Goal: Complete application form: Complete application form

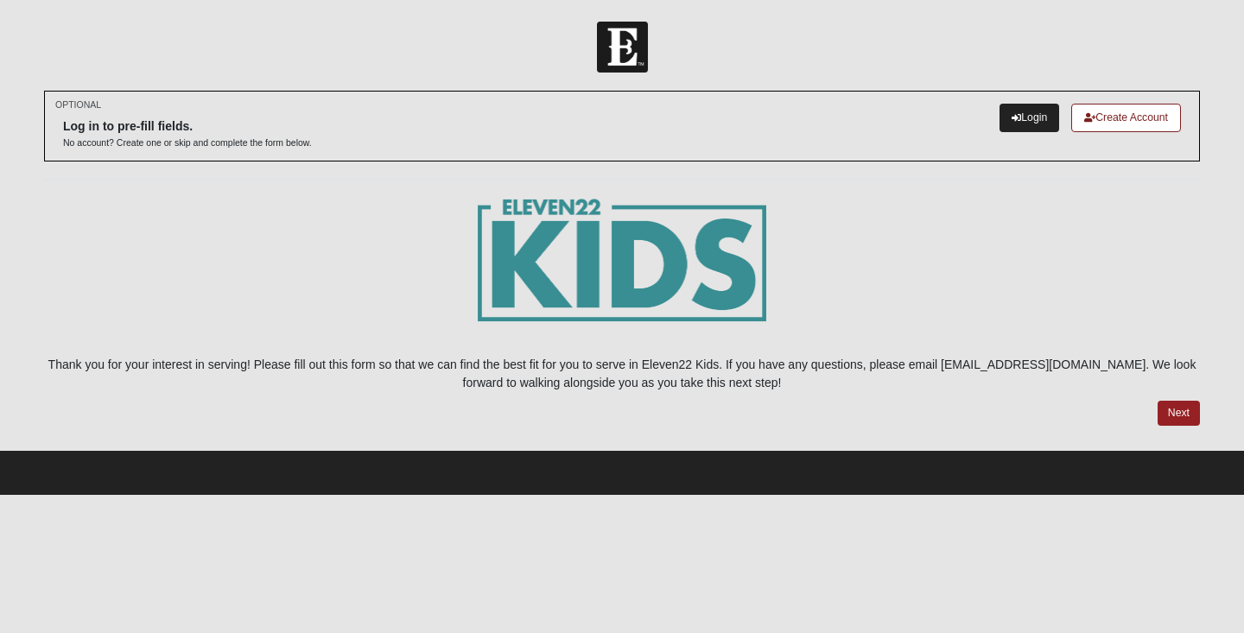
click at [1014, 117] on link "Login" at bounding box center [1030, 118] width 60 height 29
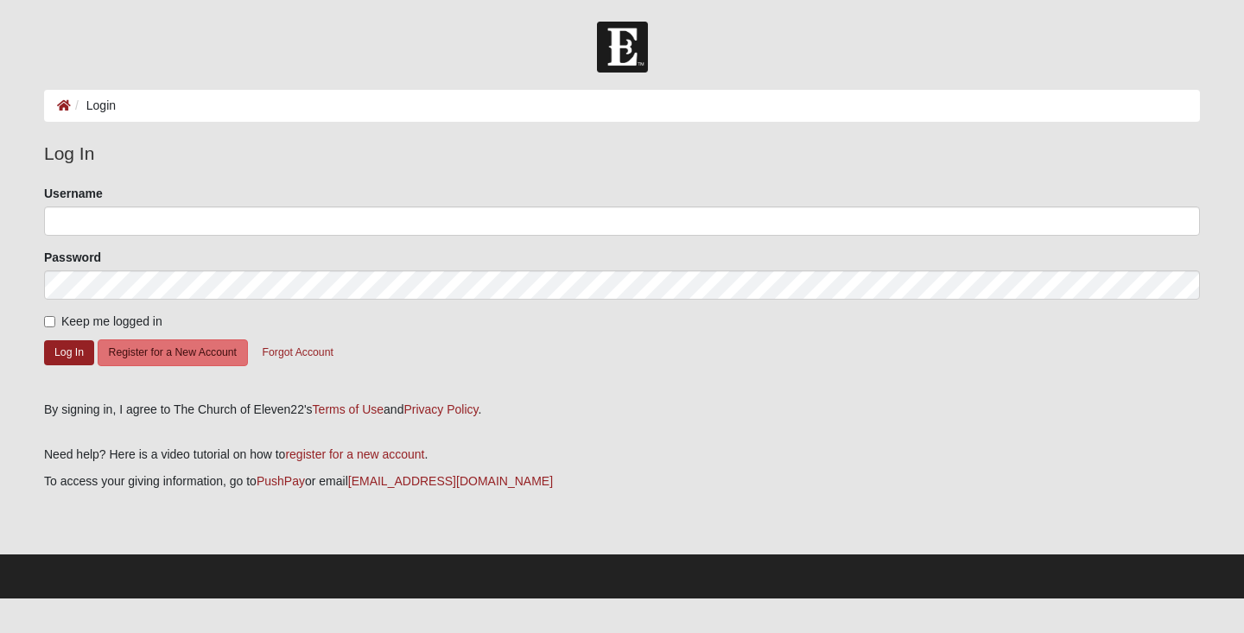
click at [134, 318] on span "Keep me logged in" at bounding box center [111, 321] width 101 height 14
click at [55, 318] on input "Keep me logged in" at bounding box center [49, 321] width 11 height 11
checkbox input "true"
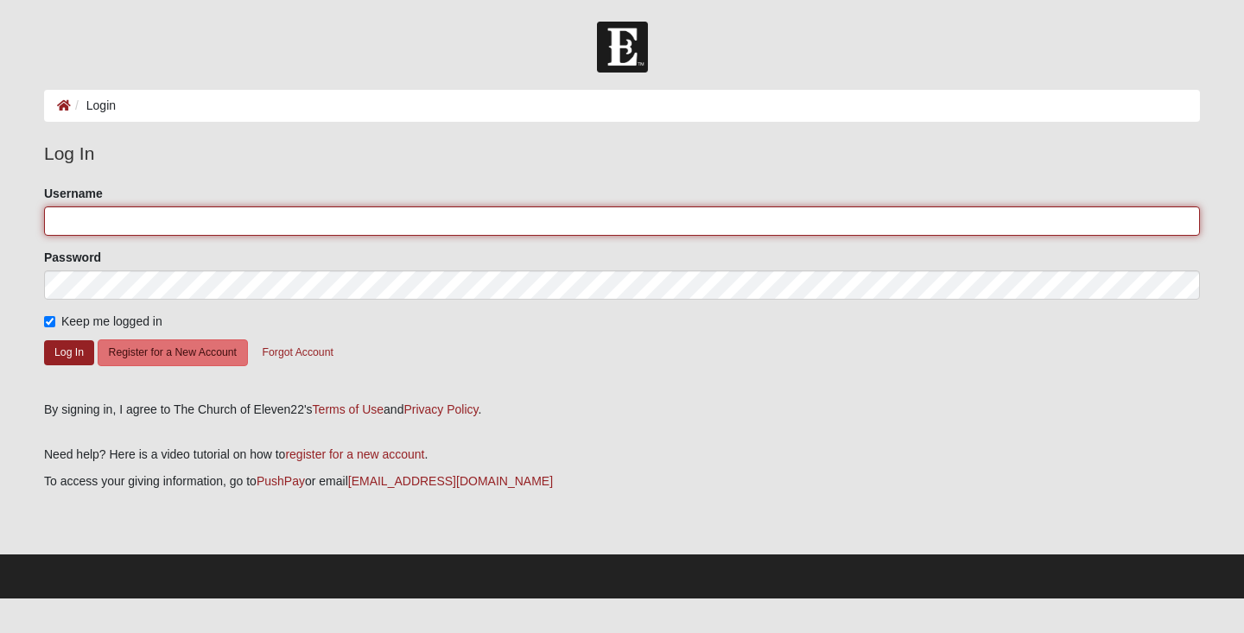
click at [146, 229] on input "Username" at bounding box center [622, 220] width 1156 height 29
type input "trinityingersoll"
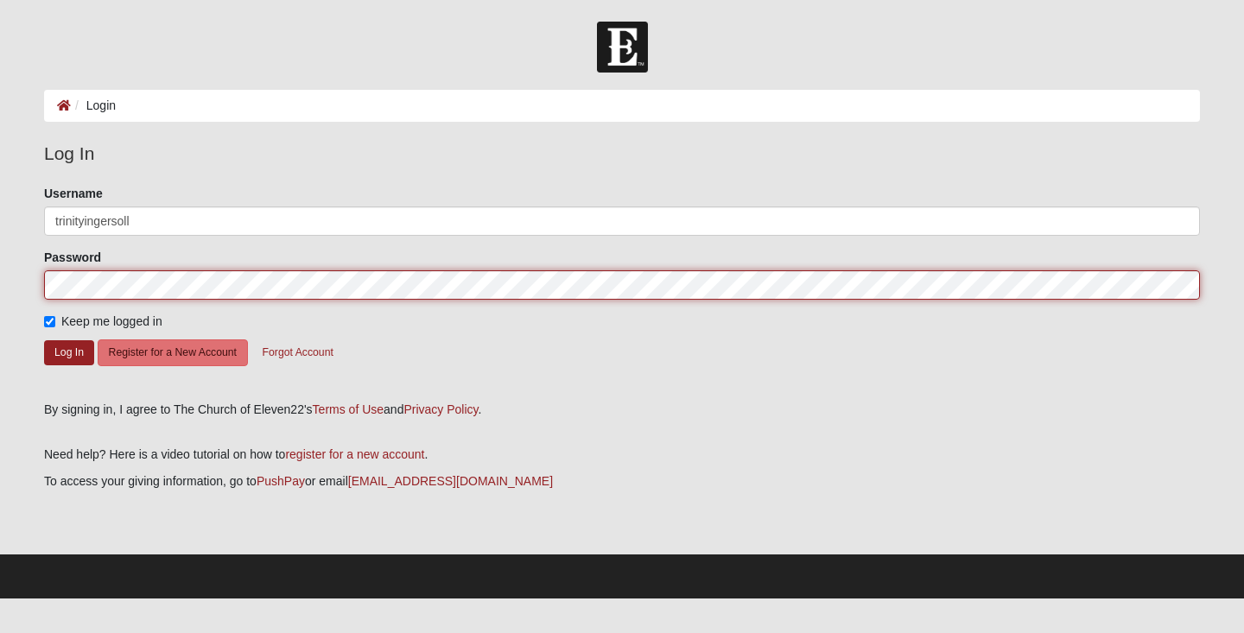
click at [69, 352] on button "Log In" at bounding box center [69, 352] width 50 height 25
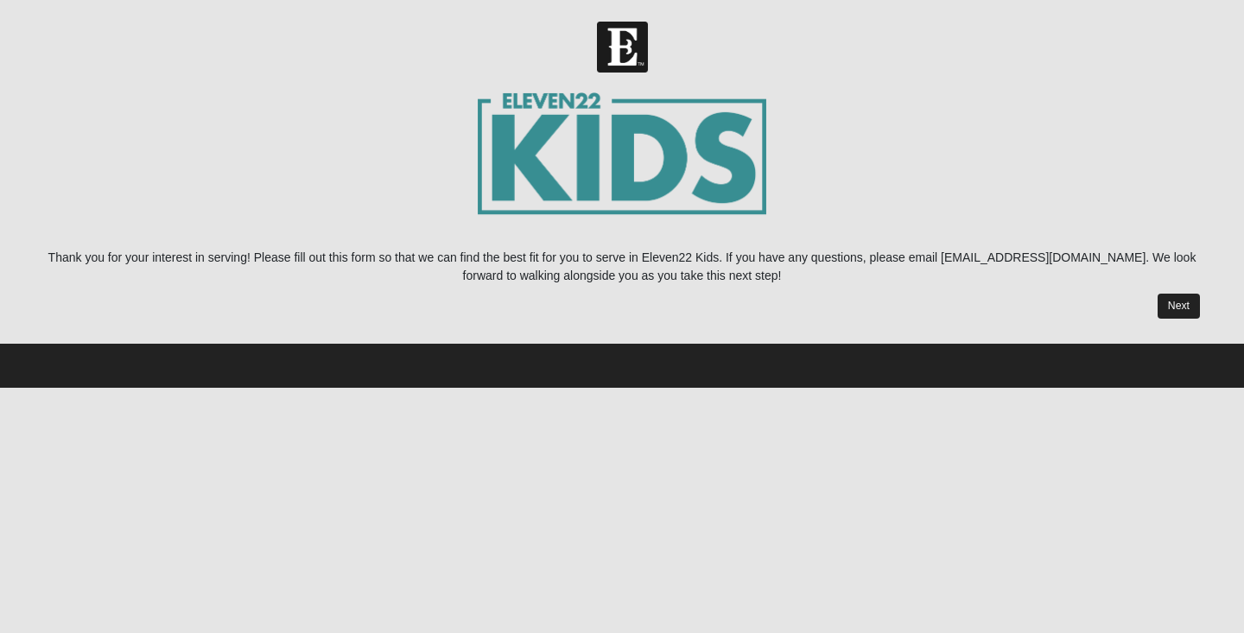
click at [1190, 311] on link "Next" at bounding box center [1179, 306] width 42 height 25
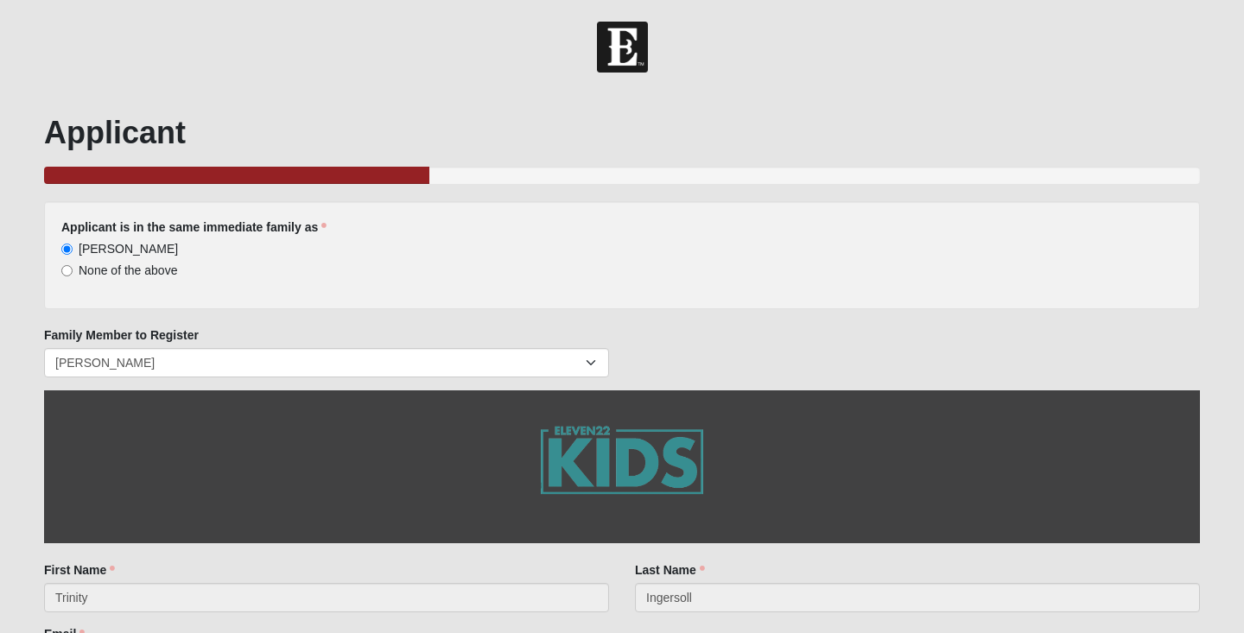
click at [872, 348] on div "Family Member to Register [GEOGRAPHIC_DATA]" at bounding box center [622, 359] width 1182 height 64
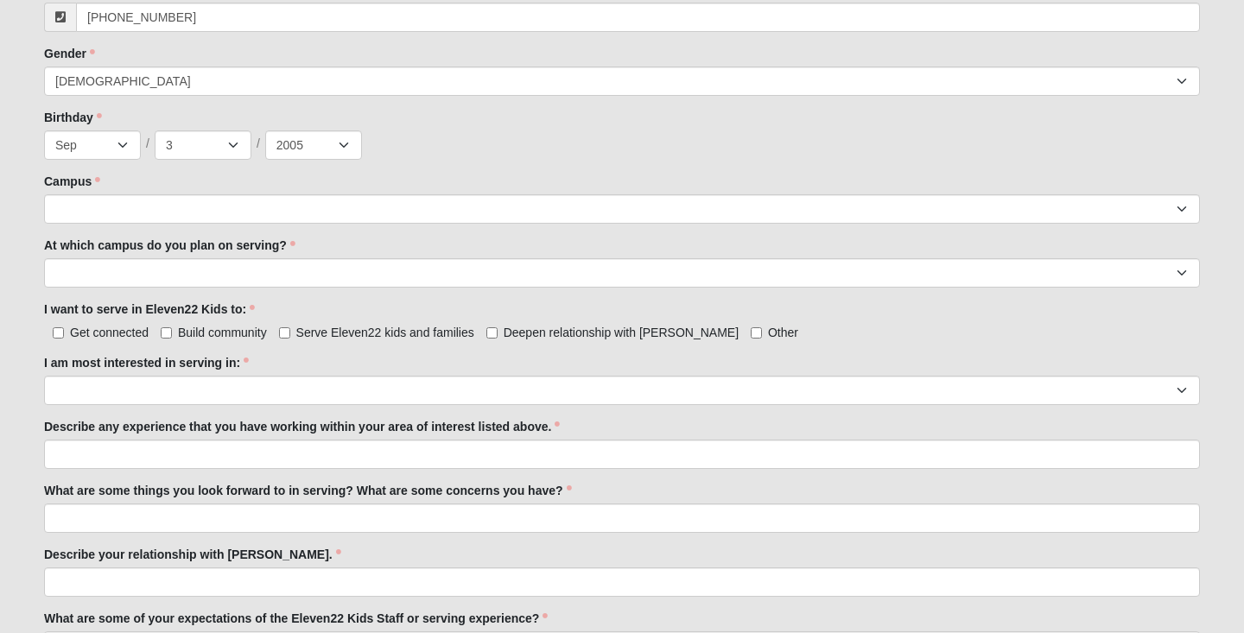
scroll to position [702, 0]
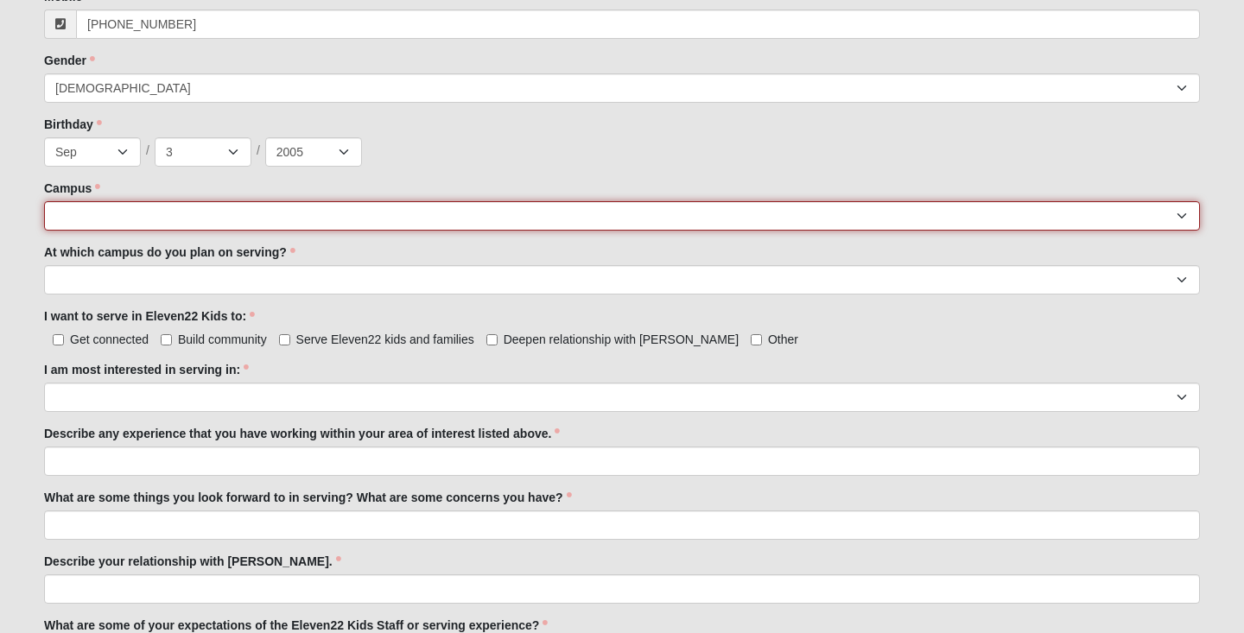
select select "13"
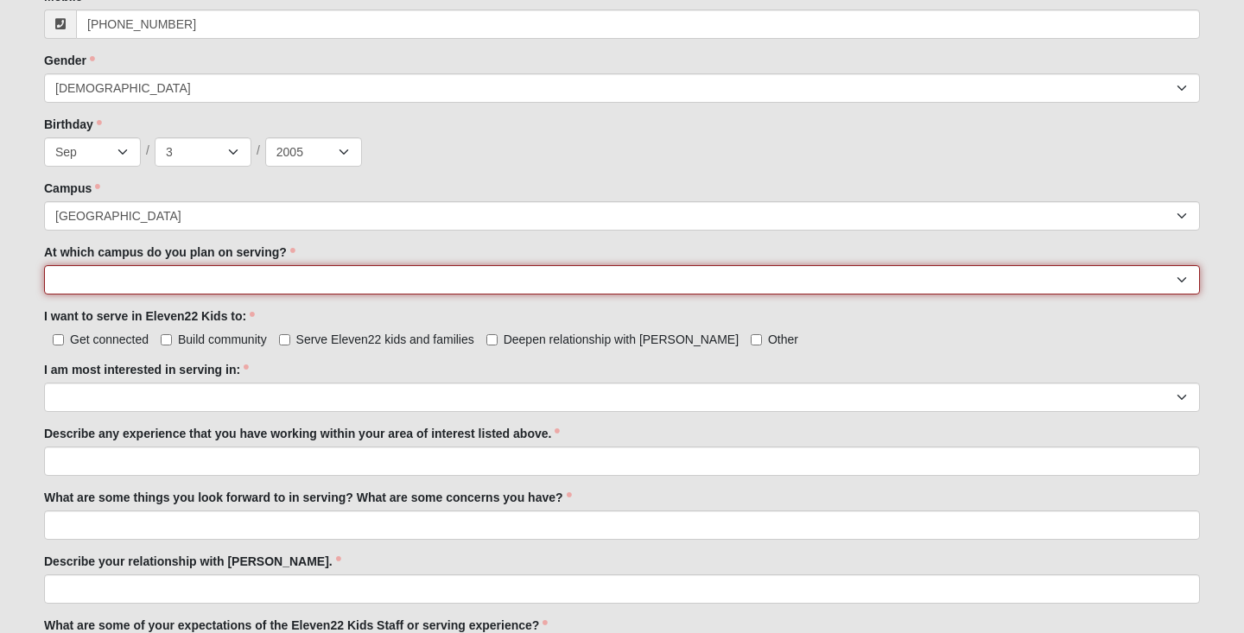
select select "[GEOGRAPHIC_DATA]"
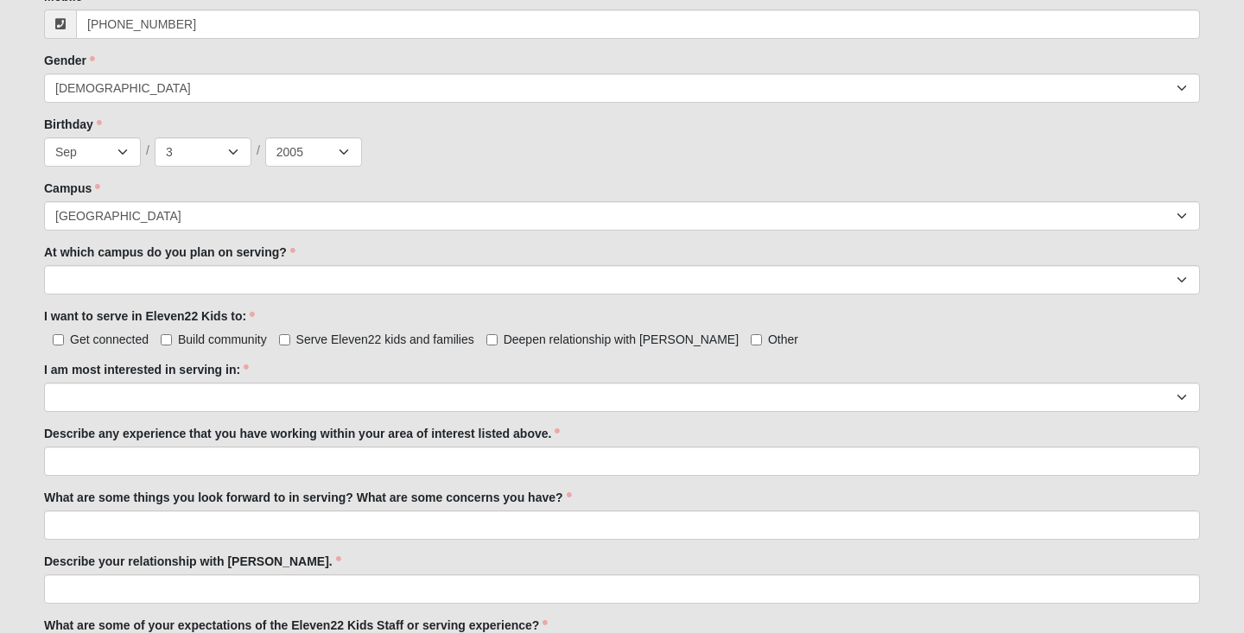
click at [492, 334] on input "Deepen relationship with [PERSON_NAME]" at bounding box center [491, 339] width 11 height 11
checkbox input "true"
click at [287, 340] on input "Serve Eleven22 kids and families" at bounding box center [284, 339] width 11 height 11
checkbox input "true"
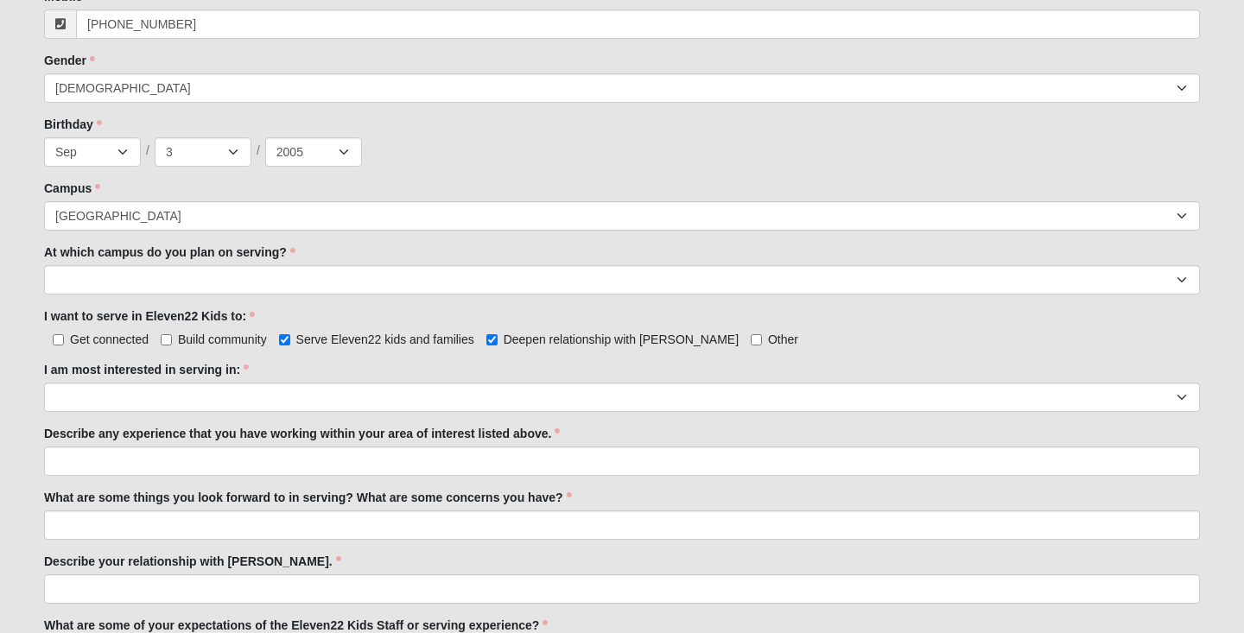
click at [162, 340] on input "Build community" at bounding box center [166, 339] width 11 height 11
checkbox input "true"
click at [61, 337] on input "Get connected" at bounding box center [58, 339] width 11 height 11
checkbox input "true"
click at [309, 368] on div "I am most interested in serving in: Registration Tour Guide Preschool Disciple …" at bounding box center [622, 386] width 1156 height 51
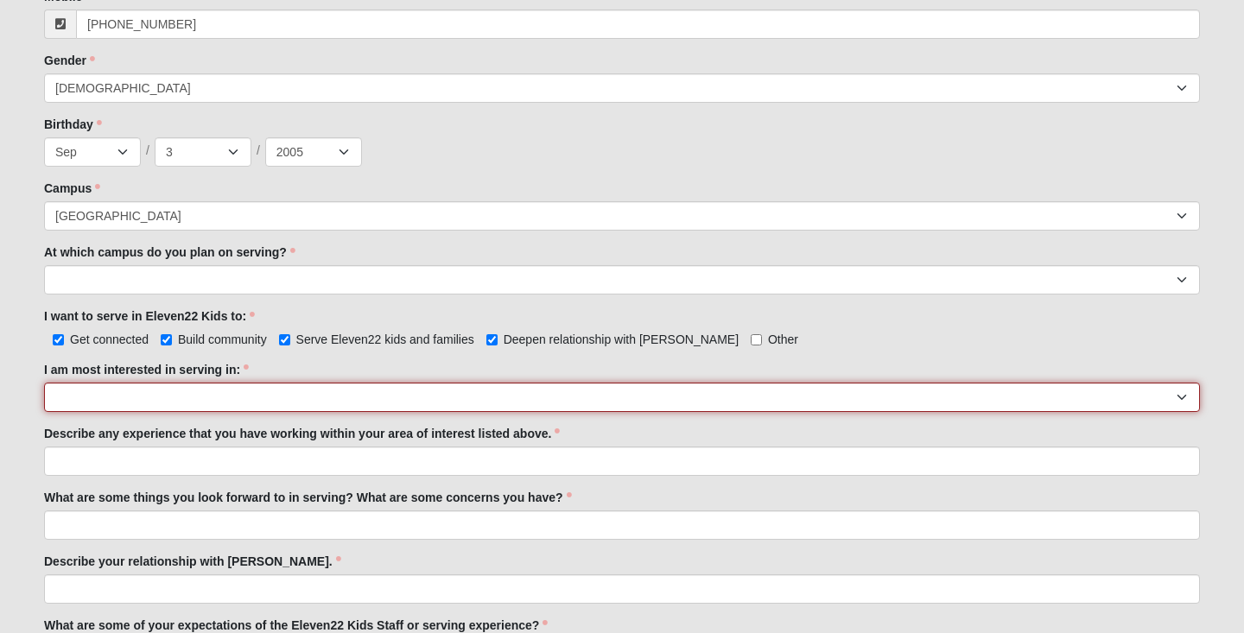
select select "Undecided"
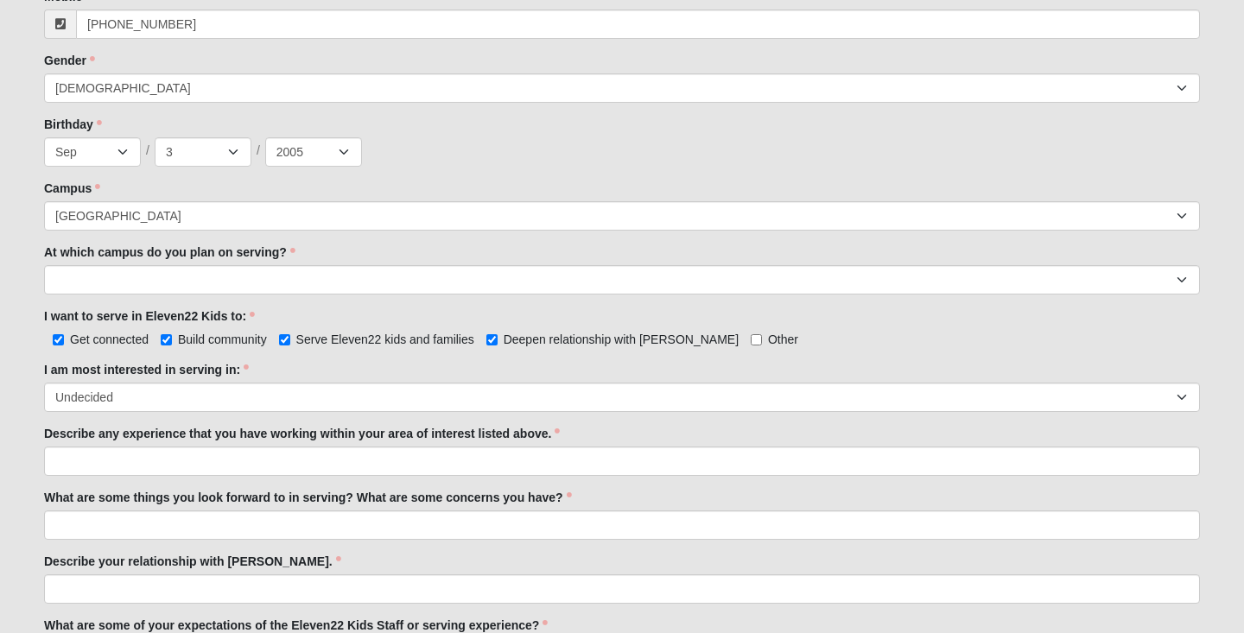
click at [345, 490] on label "What are some things you look forward to in serving? What are some concerns you…" at bounding box center [308, 497] width 528 height 17
click at [345, 511] on input "What are some things you look forward to in serving? What are some concerns you…" at bounding box center [622, 525] width 1156 height 29
click at [355, 563] on div "Describe your relationship with [PERSON_NAME]. Describe your relationship with …" at bounding box center [622, 578] width 1156 height 51
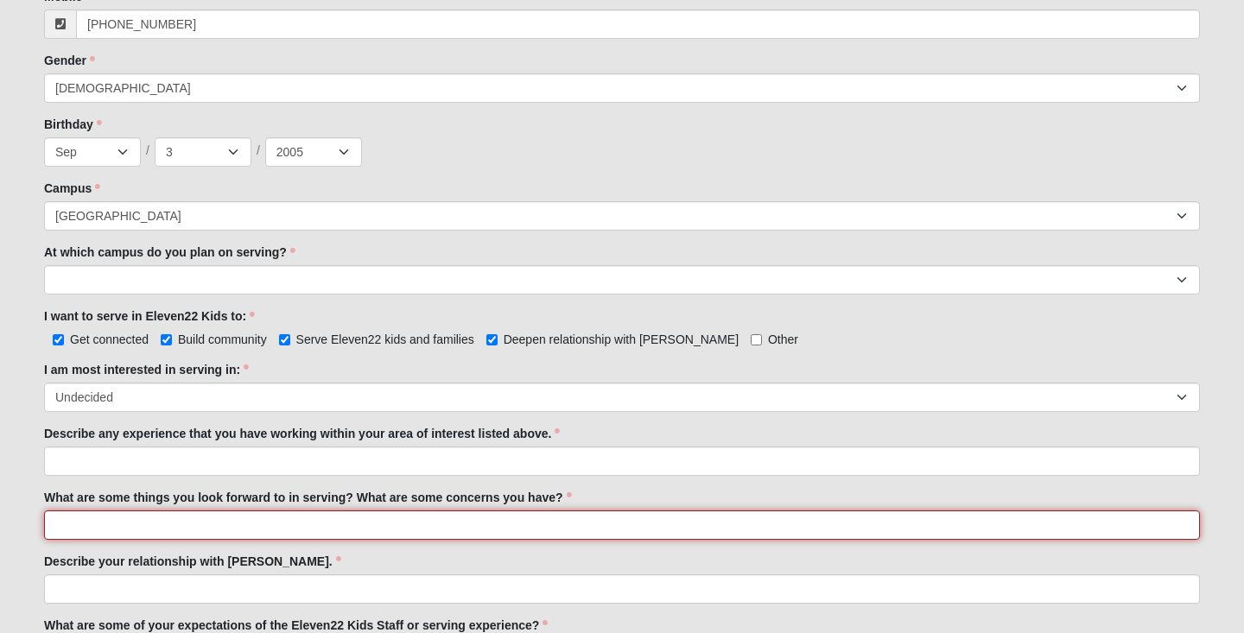
click at [346, 527] on input "What are some things you look forward to in serving? What are some concerns you…" at bounding box center [622, 525] width 1156 height 29
type input "Im looking forward to helping these kids grow their relationship with [PERSON_N…"
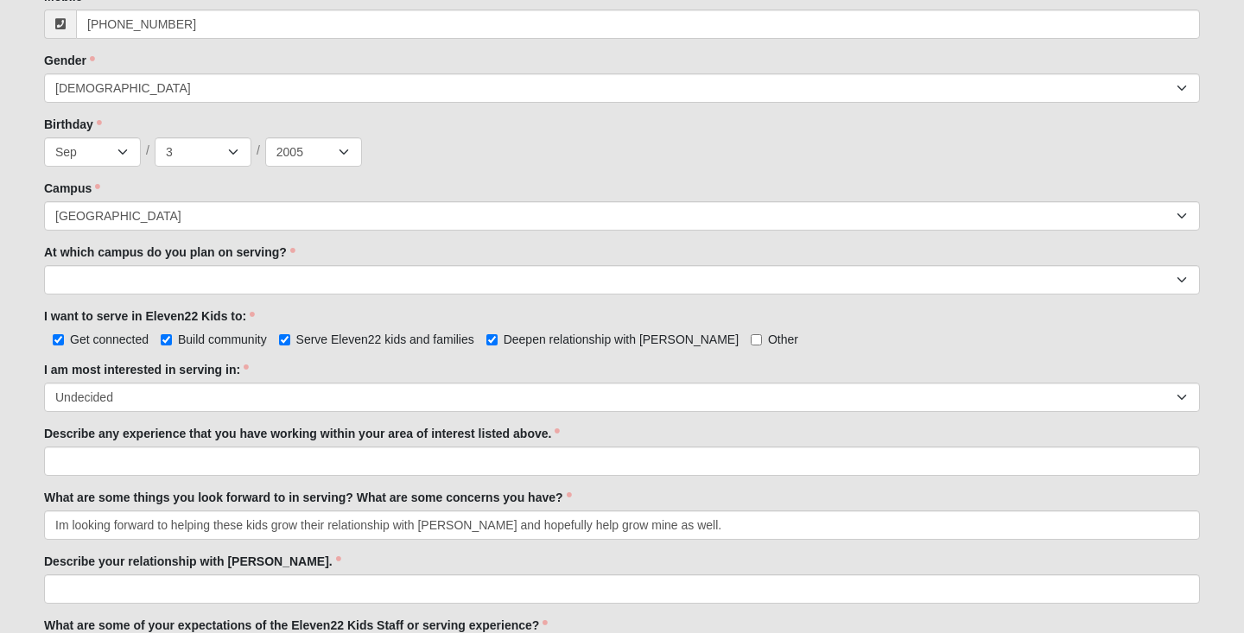
click at [471, 498] on label "What are some things you look forward to in serving? What are some concerns you…" at bounding box center [308, 497] width 528 height 17
click at [471, 511] on input "Im looking forward to helping these kids grow their relationship with [PERSON_N…" at bounding box center [622, 525] width 1156 height 29
click at [632, 493] on div "What are some things you look forward to in serving? What are some concerns you…" at bounding box center [622, 514] width 1156 height 51
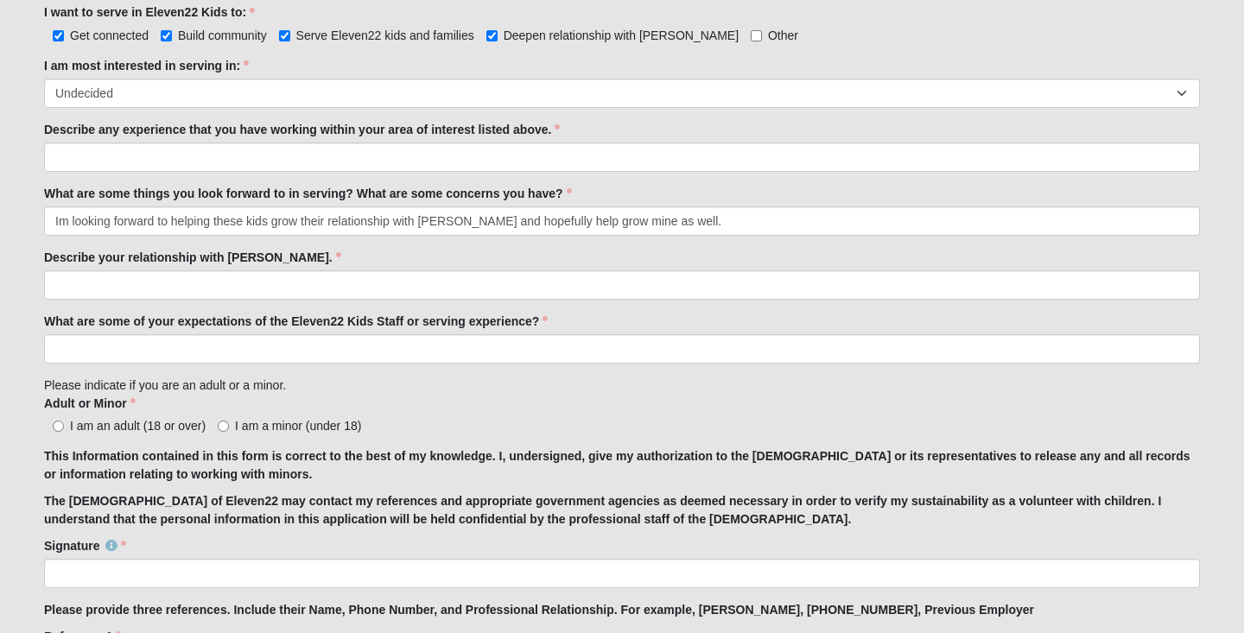
scroll to position [1025, 0]
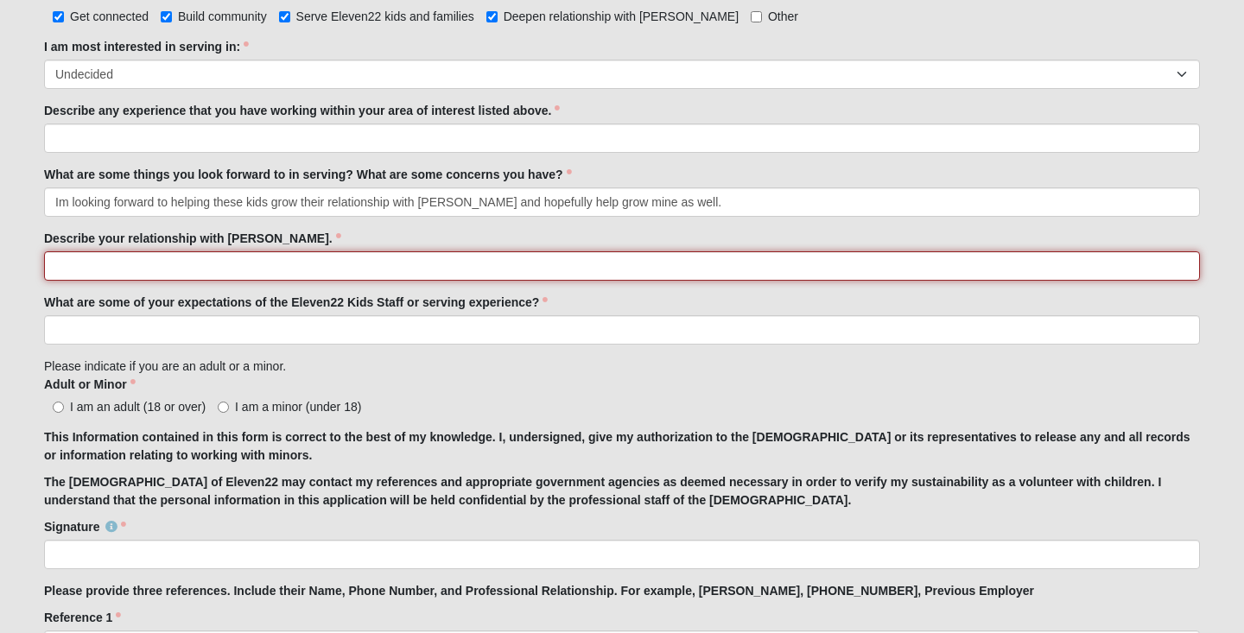
click at [433, 269] on input "Describe your relationship with [PERSON_NAME]." at bounding box center [622, 265] width 1156 height 29
type input "He is my answer to everything. He always"
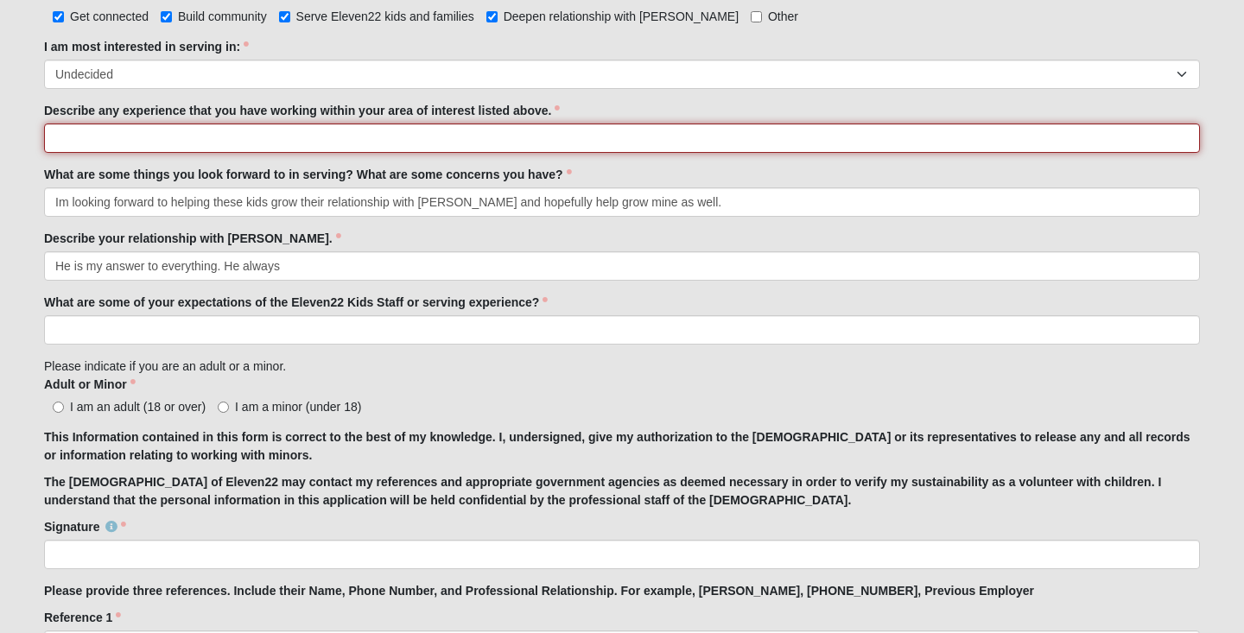
click at [513, 142] on input "Describe any experience that you have working within your area of interest list…" at bounding box center [622, 138] width 1156 height 29
click at [59, 139] on input "Ive babysat" at bounding box center [622, 138] width 1156 height 29
click at [181, 141] on input "I;ve babysat" at bounding box center [622, 138] width 1156 height 29
click at [65, 142] on input "I;ve babysat" at bounding box center [622, 138] width 1156 height 29
click at [134, 143] on input "I've babysat" at bounding box center [622, 138] width 1156 height 29
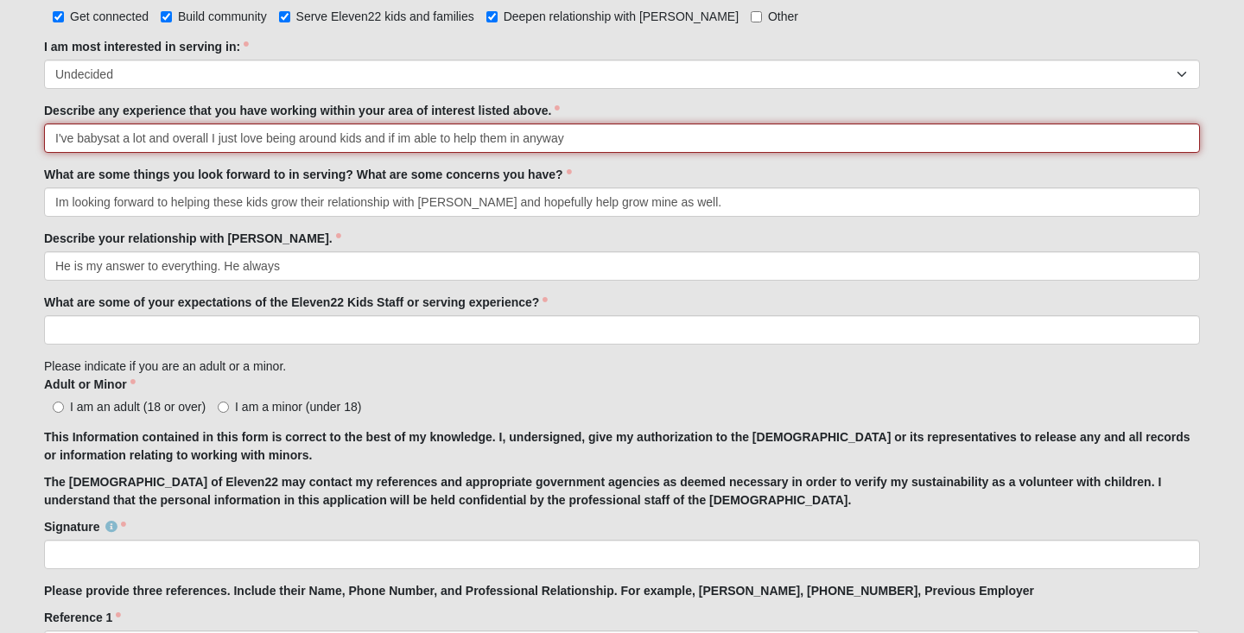
click at [405, 141] on input "I've babysat a lot and overall I just love being around kids and if im able to …" at bounding box center [622, 138] width 1156 height 29
click at [604, 139] on input "I've babysat a lot and overall I just love being around kids and if i;m able to…" at bounding box center [622, 138] width 1156 height 29
click at [403, 138] on input "I've babysat a lot and overall I just love being around kids and if i;m able to…" at bounding box center [622, 138] width 1156 height 29
click at [606, 143] on input "I've babysat a lot and overall I just love being around kids and if I'm able to…" at bounding box center [622, 138] width 1156 height 29
type input "I've babysat a lot and overall I just love being around kids and if I'm able to…"
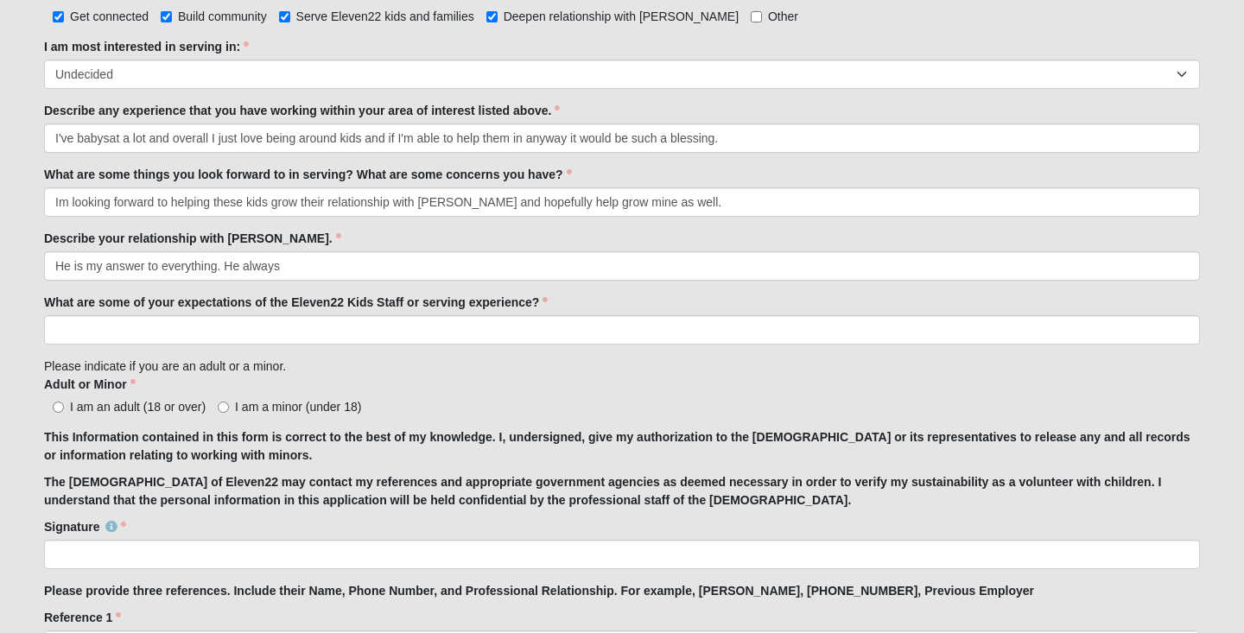
click at [688, 177] on div "What are some things you look forward to in serving? What are some concerns you…" at bounding box center [622, 191] width 1156 height 51
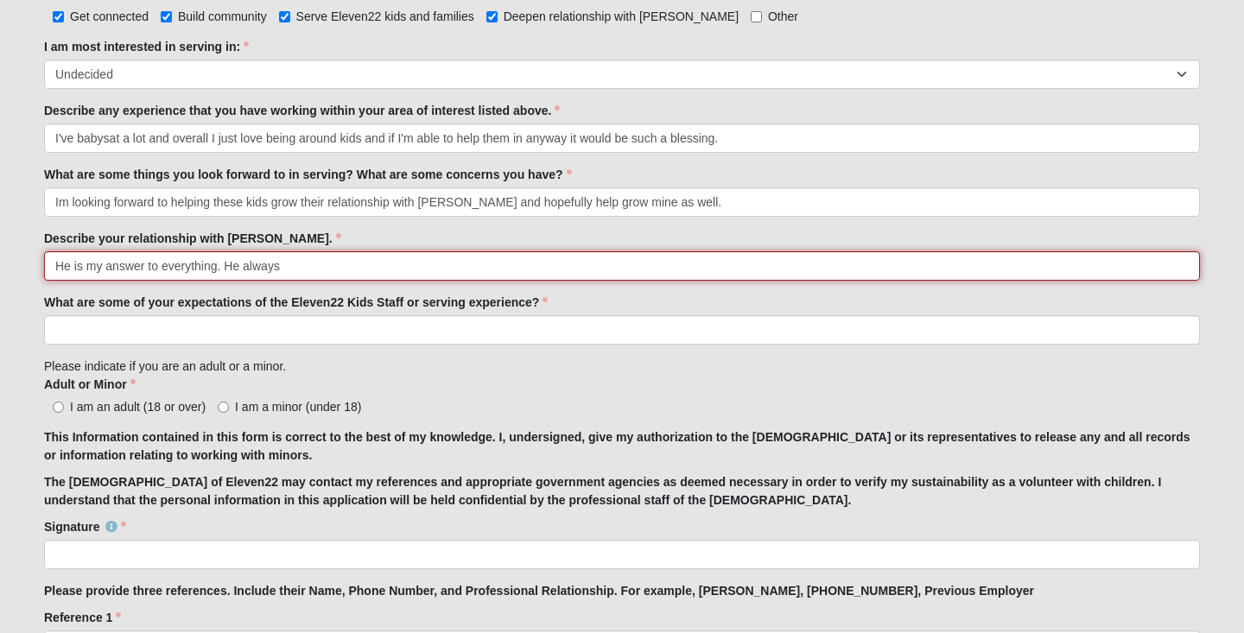
click at [636, 269] on input "He is my answer to everything. He always" at bounding box center [622, 265] width 1156 height 29
type input "He is my answer to everything. He is the person I talk to the most and the pers…"
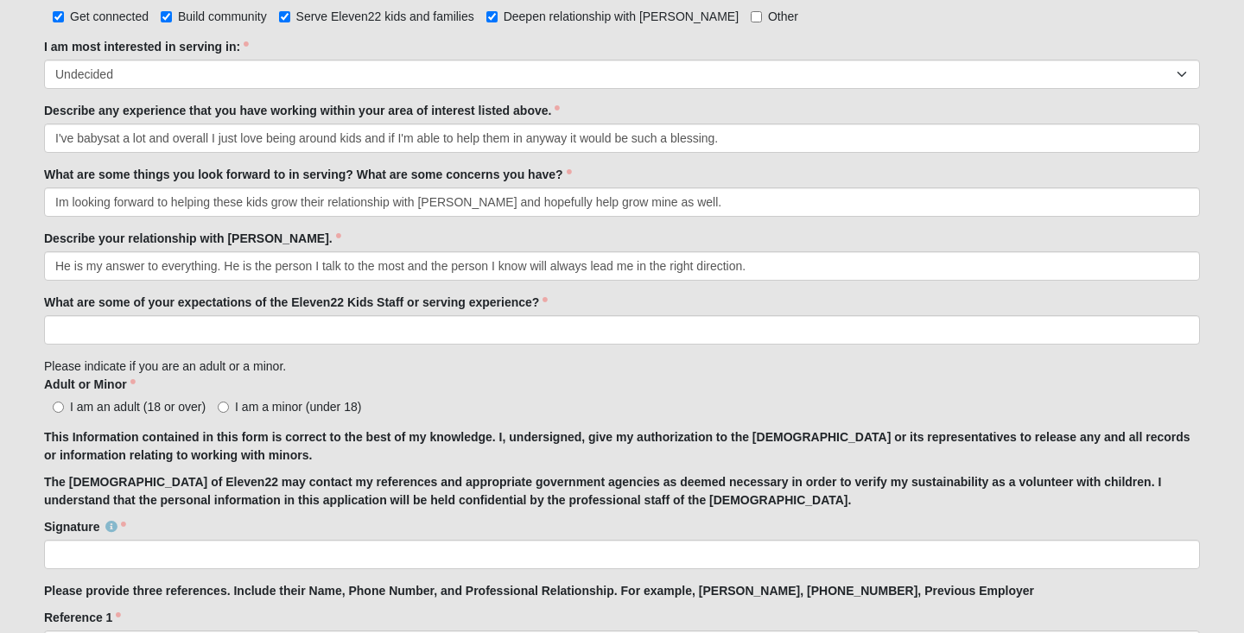
click at [60, 407] on input "I am an adult (18 or over)" at bounding box center [58, 407] width 11 height 11
radio input "true"
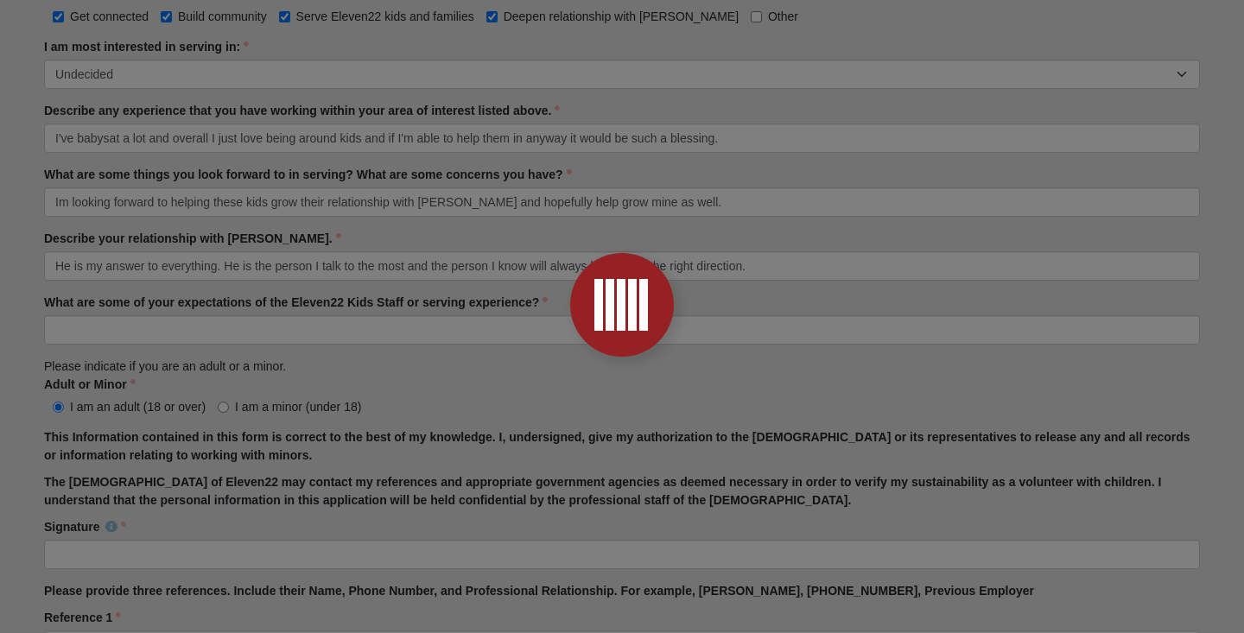
click at [295, 337] on div at bounding box center [622, 316] width 1244 height 633
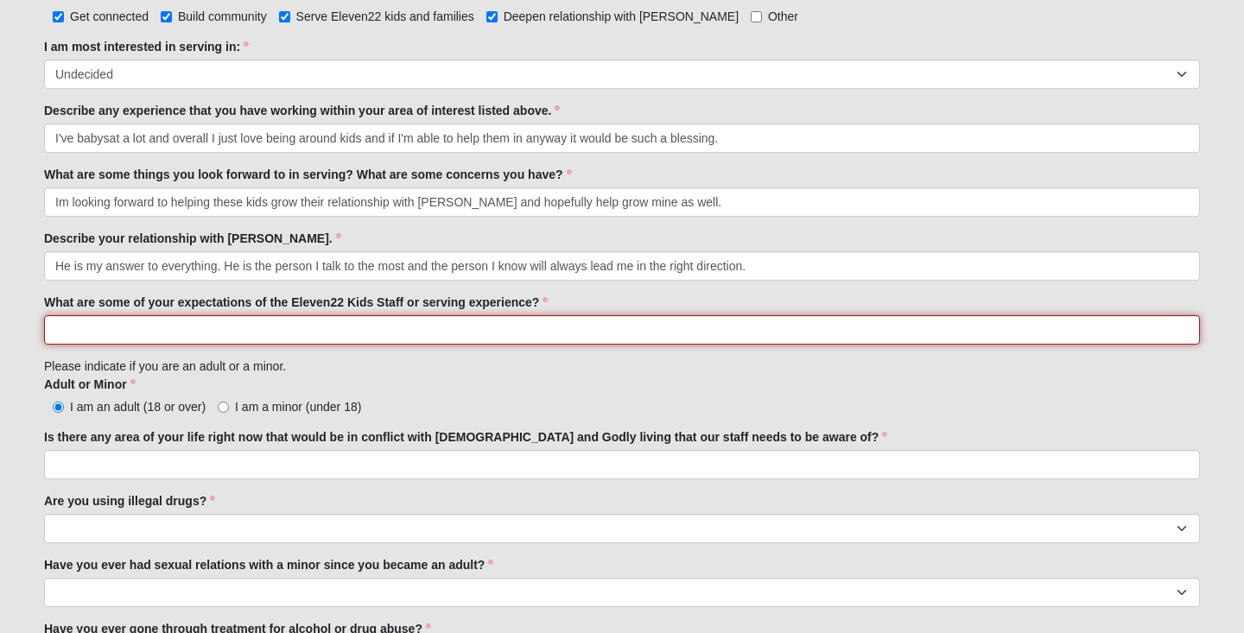
click at [295, 337] on input "What are some of your expectations of the Eleven22 Kids Staff or serving experi…" at bounding box center [622, 329] width 1156 height 29
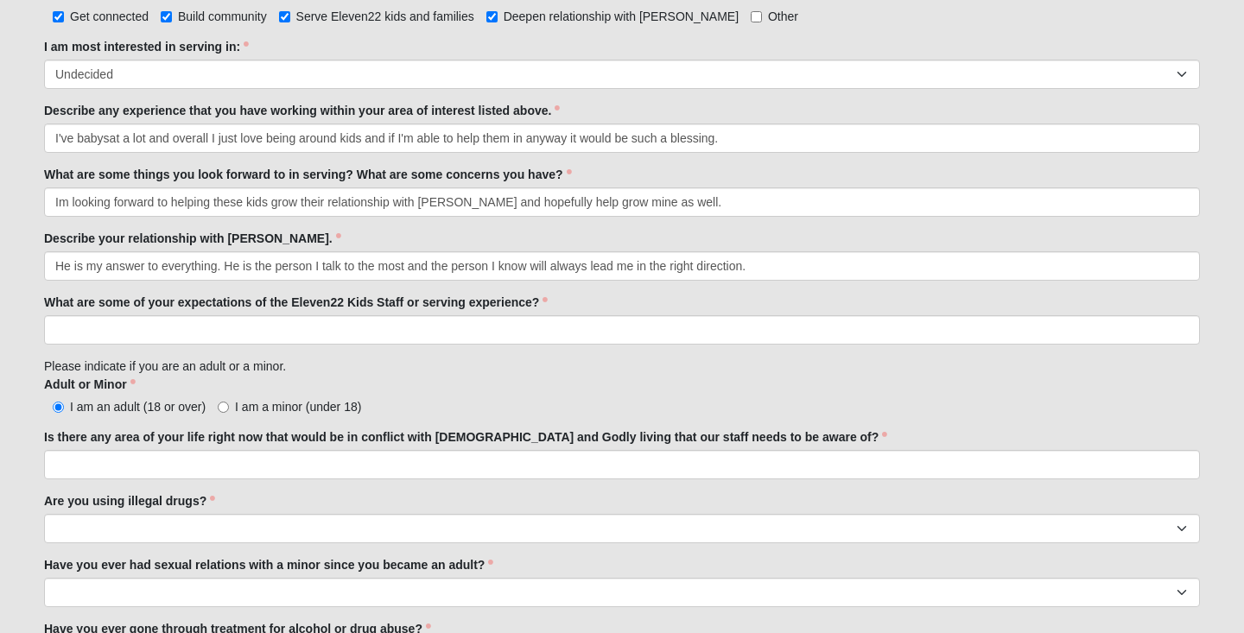
click at [376, 380] on div "Adult or Minor I am an adult (18 or over) I am a minor (under 18) Adult or Mino…" at bounding box center [622, 396] width 1156 height 40
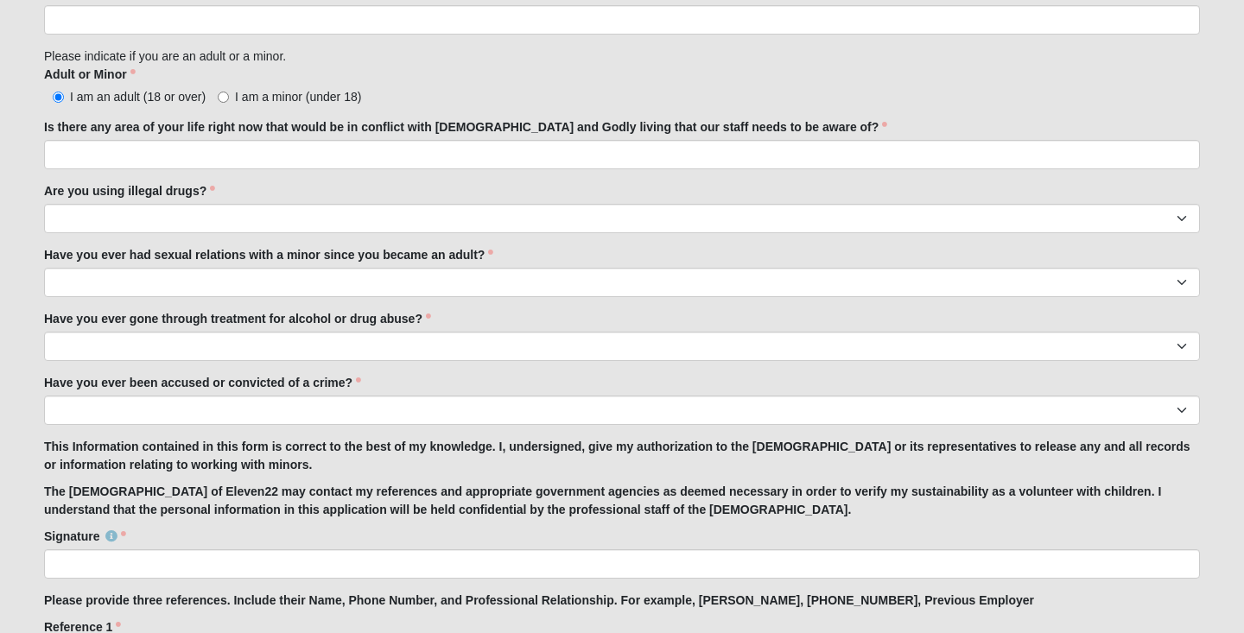
scroll to position [1337, 0]
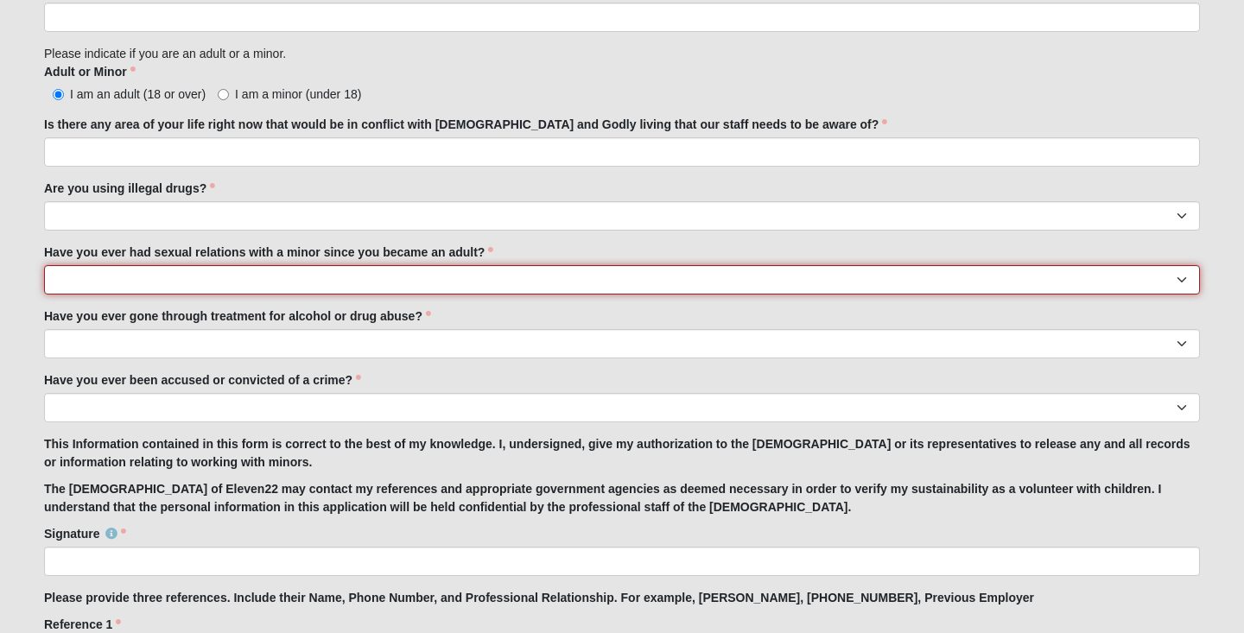
select select "No"
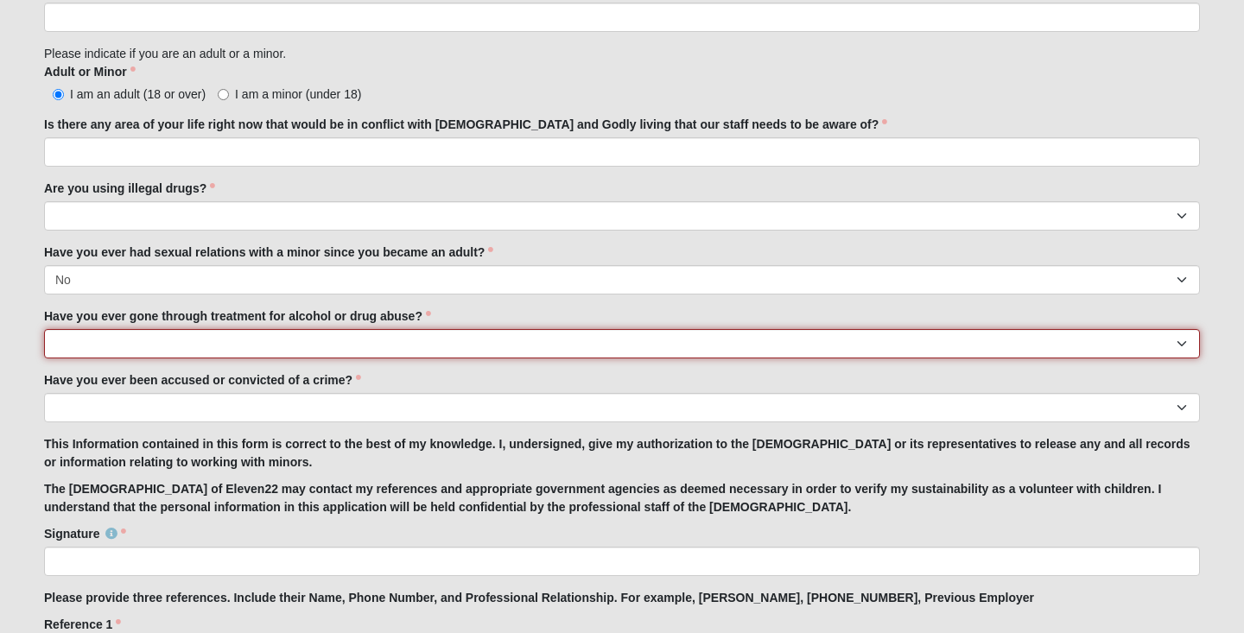
select select "No"
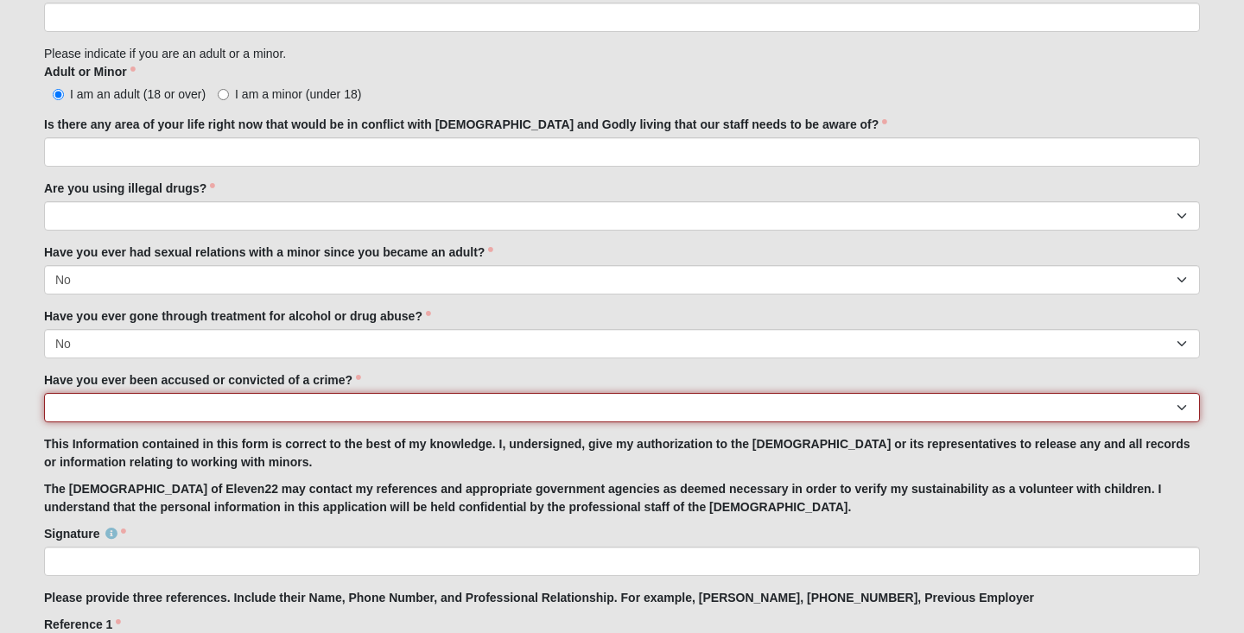
select select "No"
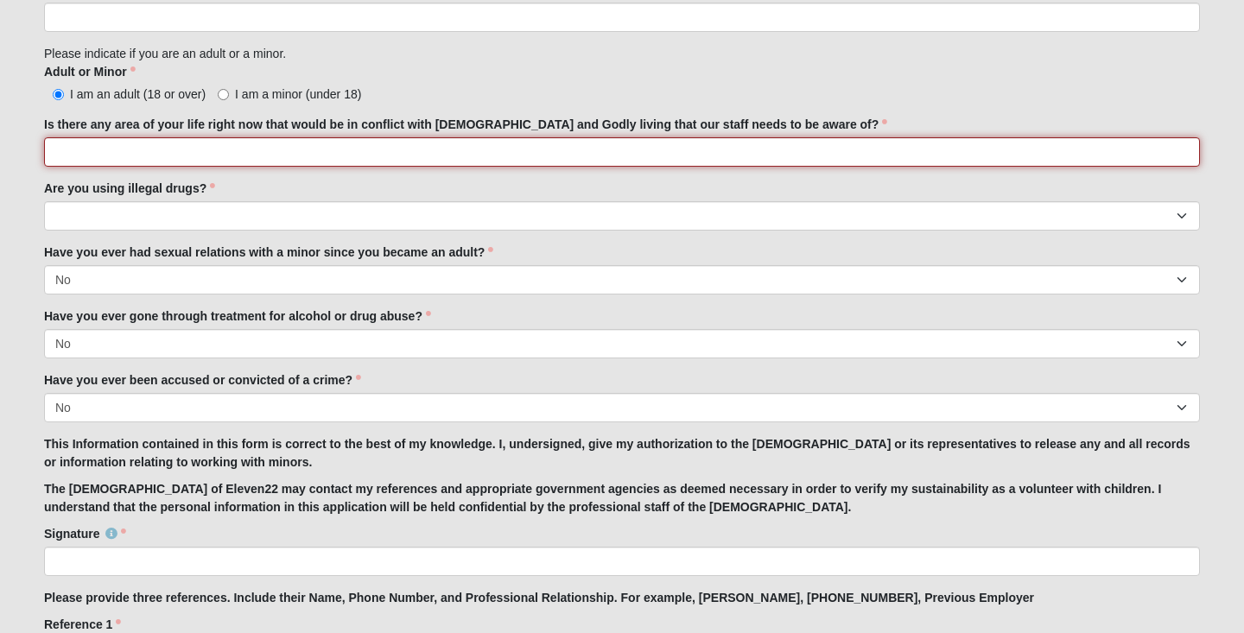
click at [341, 162] on input "Is there any area of your life right now that would be in conflict with [DEMOGR…" at bounding box center [622, 151] width 1156 height 29
type input "No"
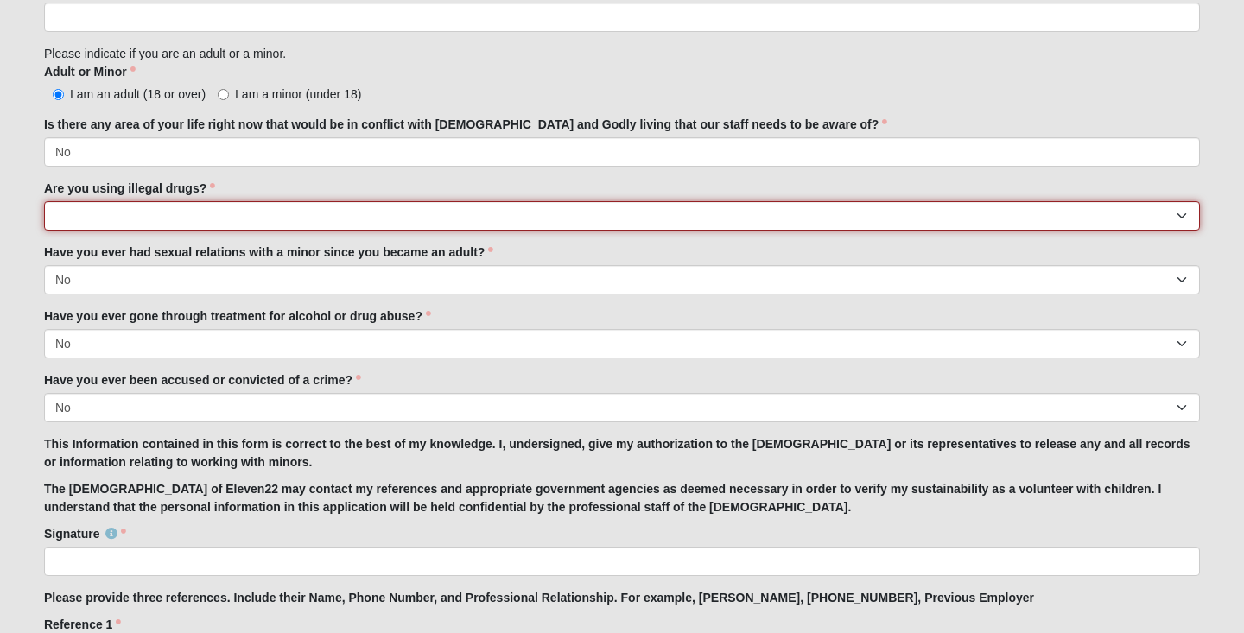
select select "No"
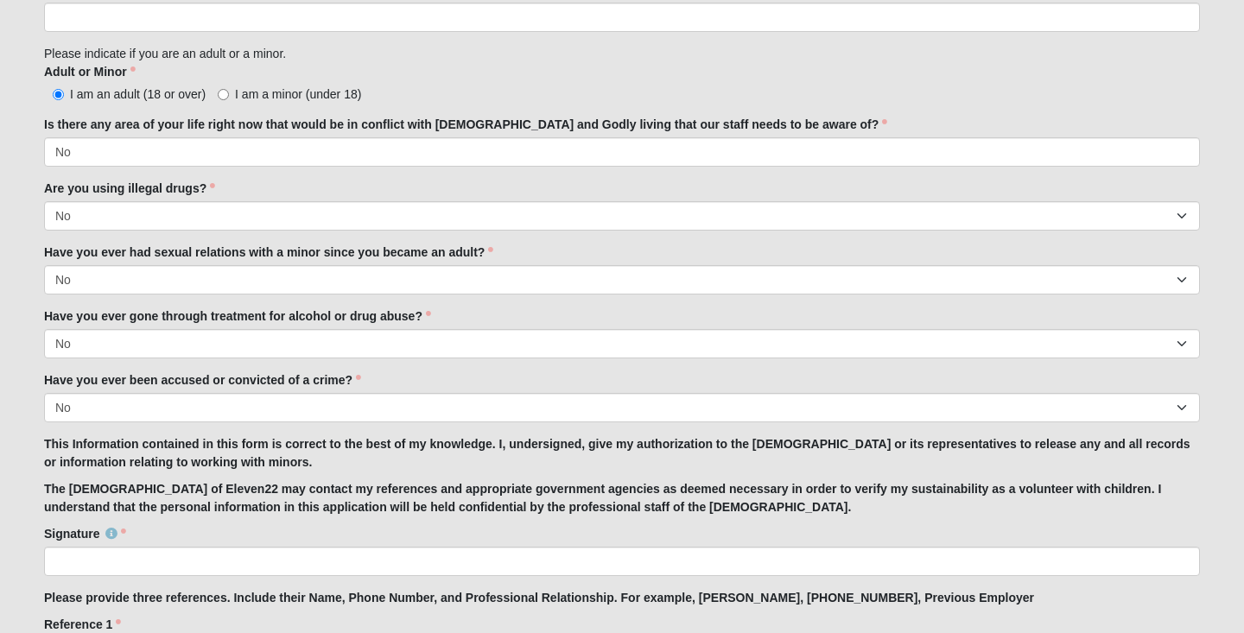
click at [778, 124] on label "Is there any area of your life right now that would be in conflict with [DEMOGR…" at bounding box center [465, 124] width 843 height 17
click at [778, 137] on input "No" at bounding box center [622, 151] width 1156 height 29
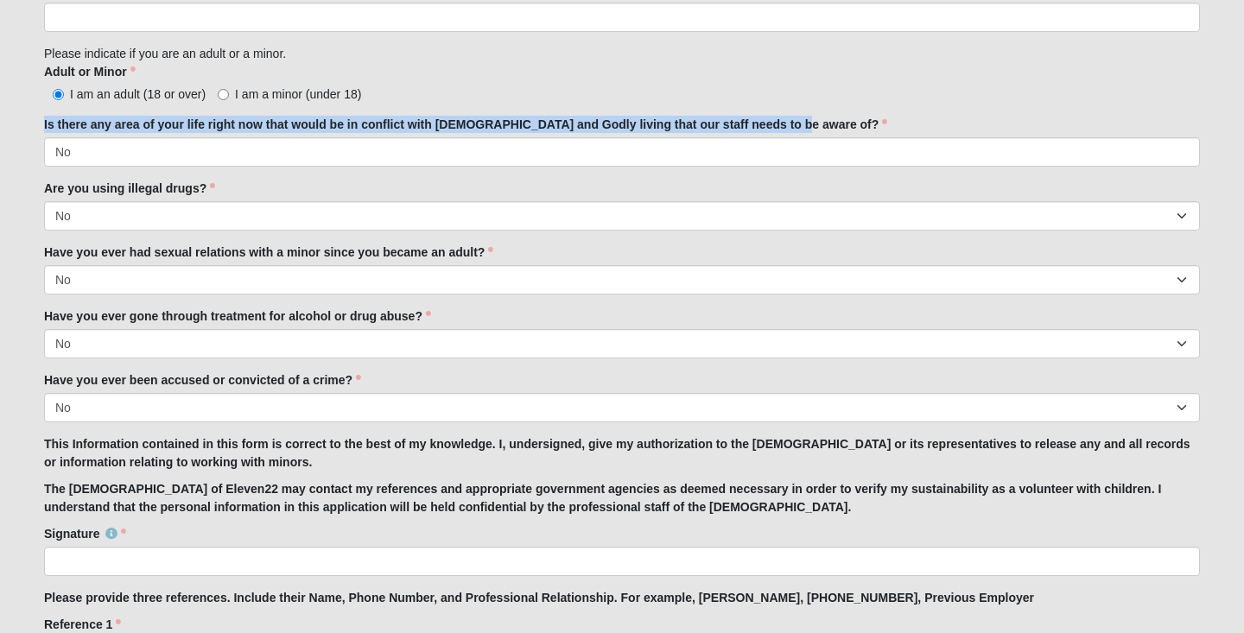
drag, startPoint x: 776, startPoint y: 118, endPoint x: 31, endPoint y: 123, distance: 744.7
copy label "Is there any area of your life right now that would be in conflict with [DEMOGR…"
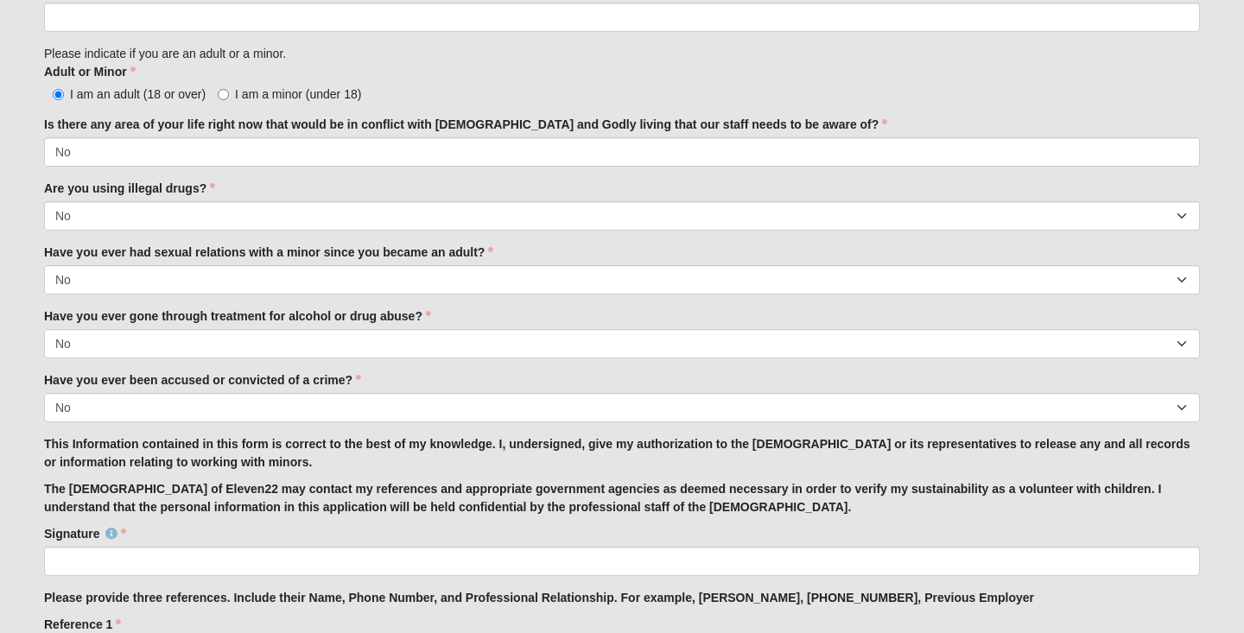
click at [844, 77] on div "Adult or Minor I am an adult (18 or over) I am a minor (under 18) Adult or Mino…" at bounding box center [622, 83] width 1156 height 40
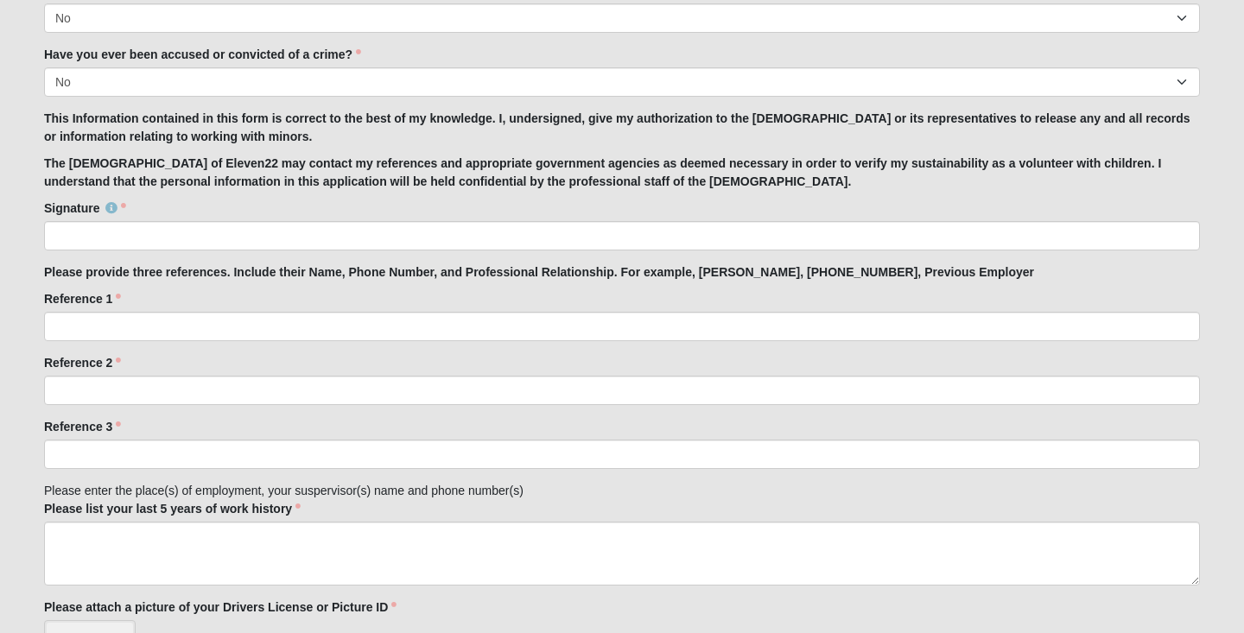
scroll to position [1670, 0]
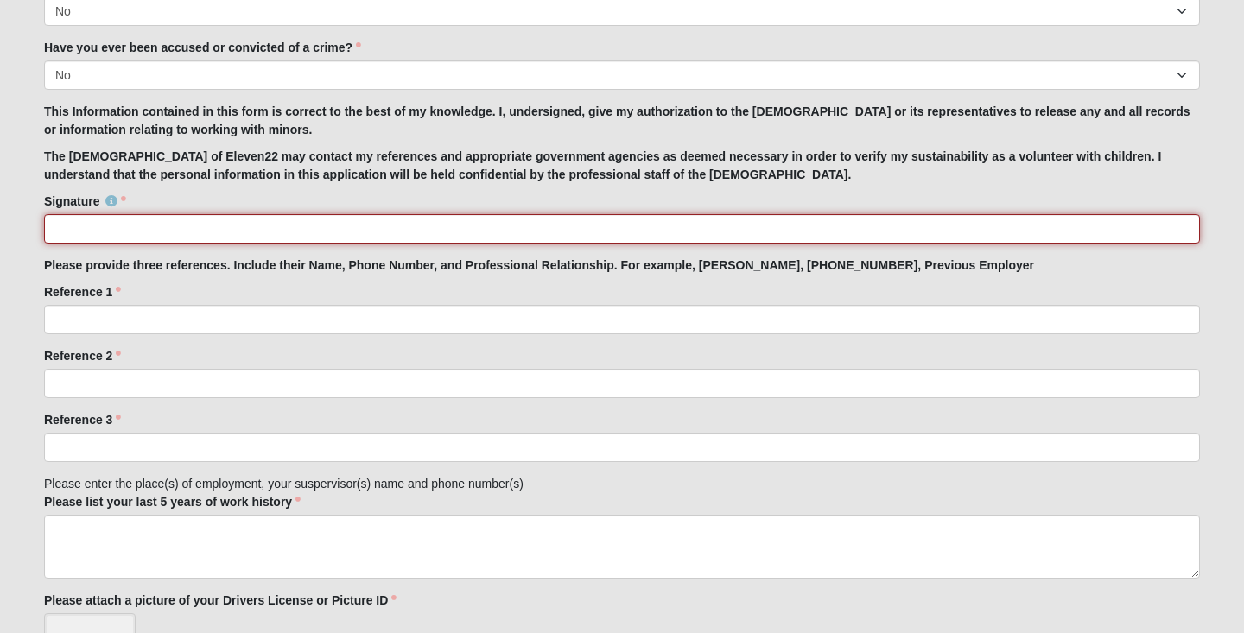
click at [617, 229] on input "Signature" at bounding box center [622, 228] width 1156 height 29
type input "Trinity F Ingersoll"
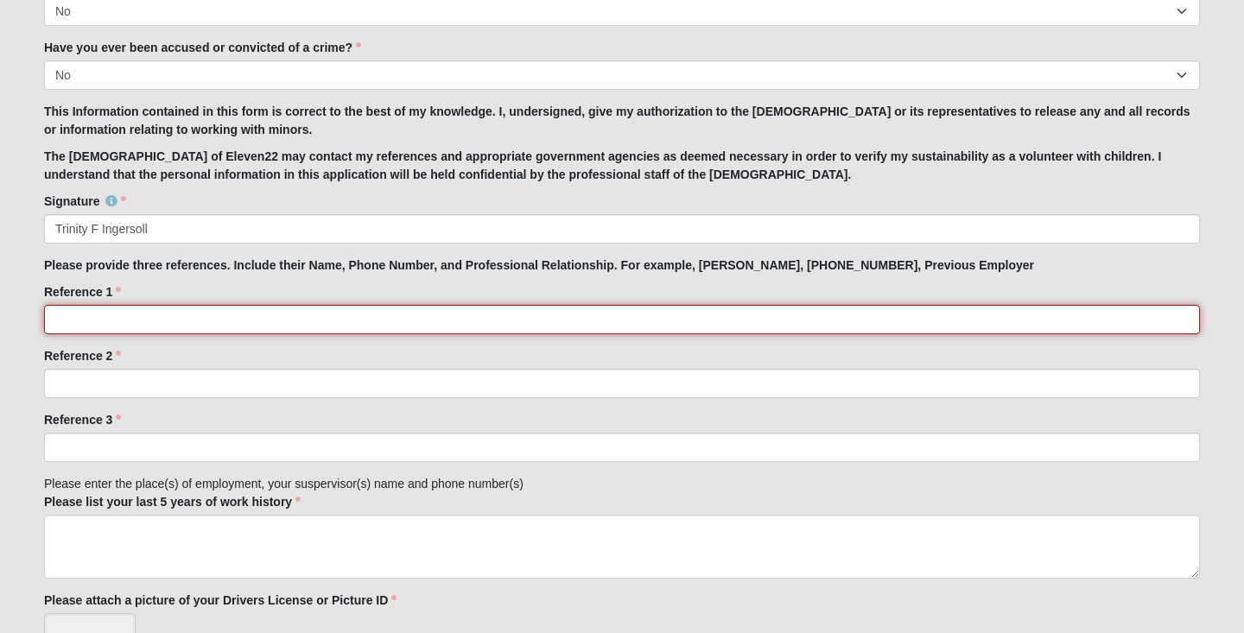
click at [605, 311] on input "Reference 1" at bounding box center [622, 319] width 1156 height 29
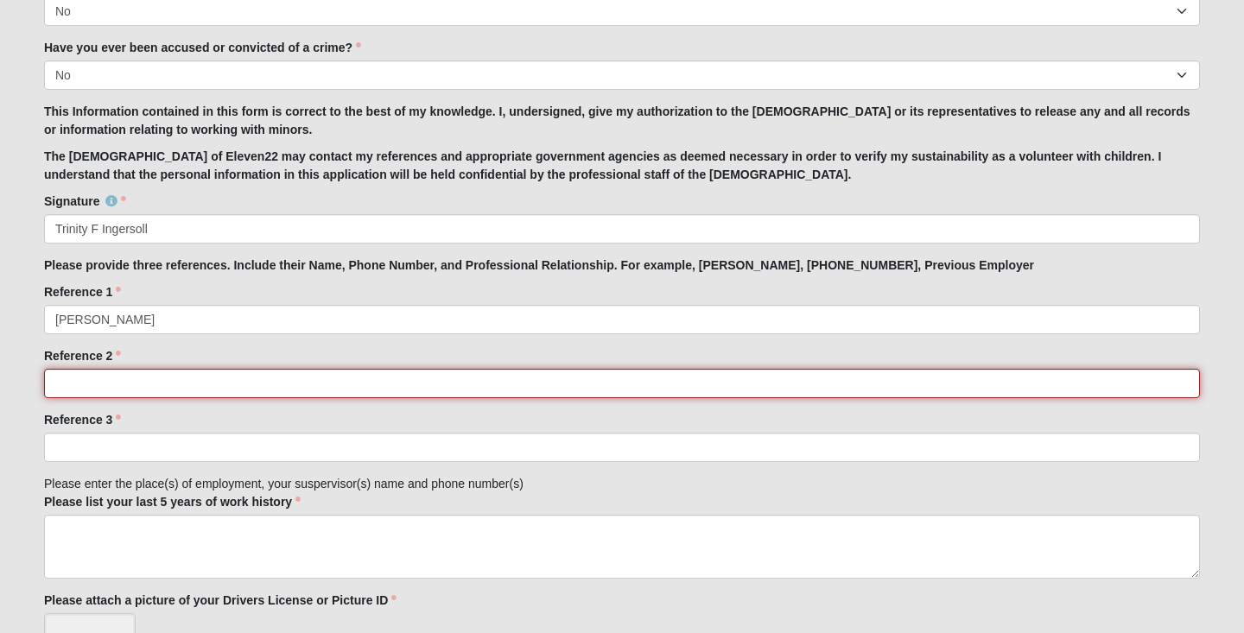
click at [408, 381] on input "Reference 2" at bounding box center [622, 383] width 1156 height 29
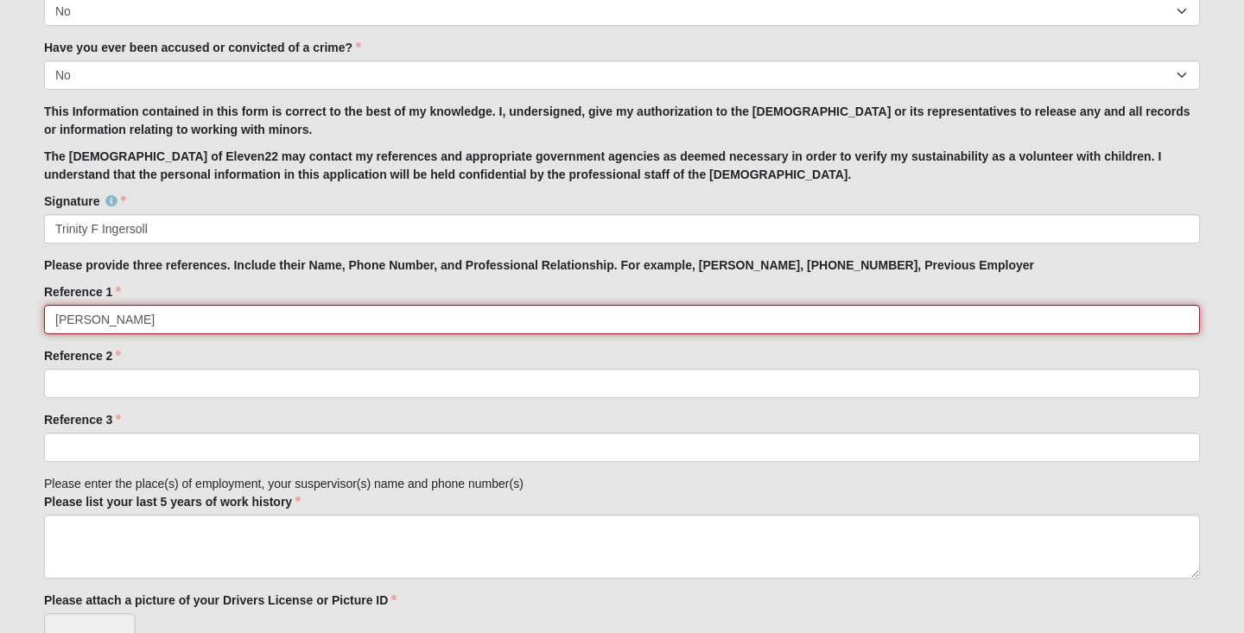
click at [316, 323] on input "[PERSON_NAME]" at bounding box center [622, 319] width 1156 height 29
type input "[PERSON_NAME] [PHONE_NUMBER]"
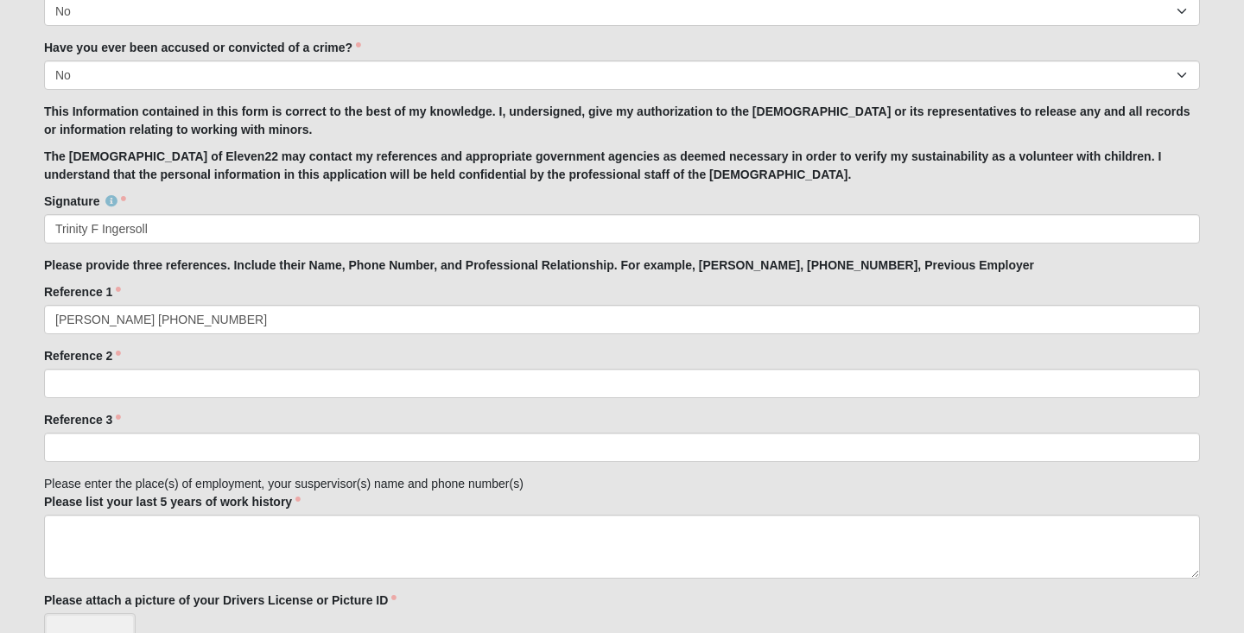
click at [350, 296] on div "Reference 1 [PERSON_NAME] [PHONE_NUMBER] Reference 1 is required." at bounding box center [622, 308] width 1156 height 51
click at [367, 178] on strong "The [DEMOGRAPHIC_DATA] of Eleven22 may contact my references and appropriate go…" at bounding box center [602, 165] width 1117 height 32
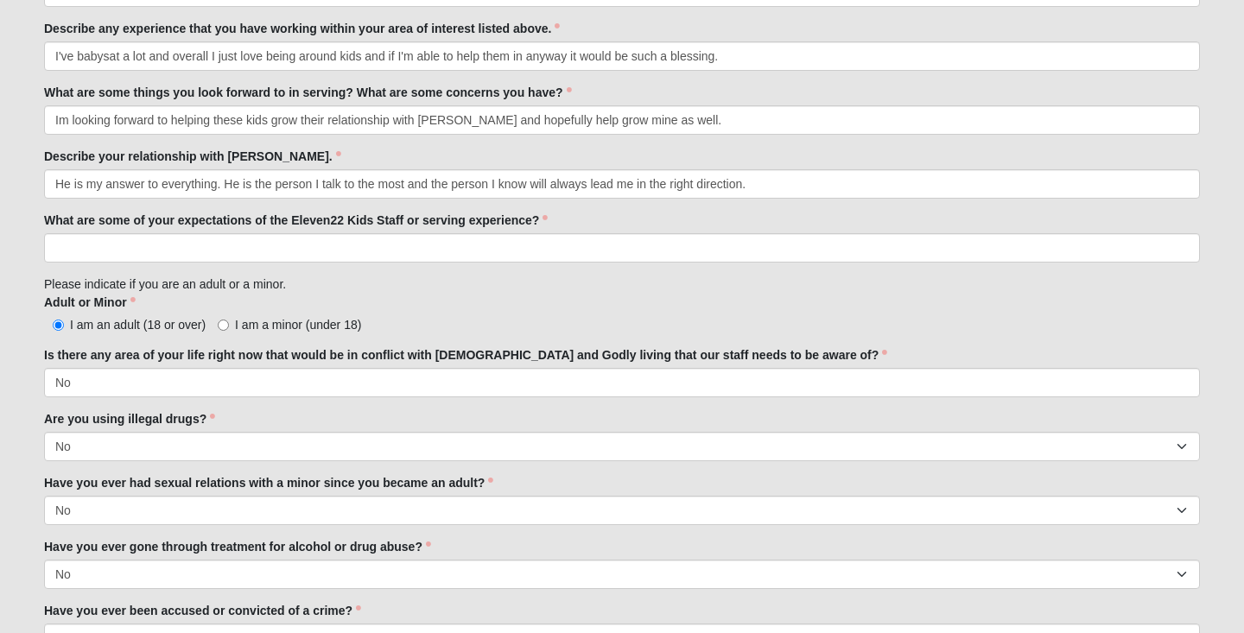
scroll to position [1088, 0]
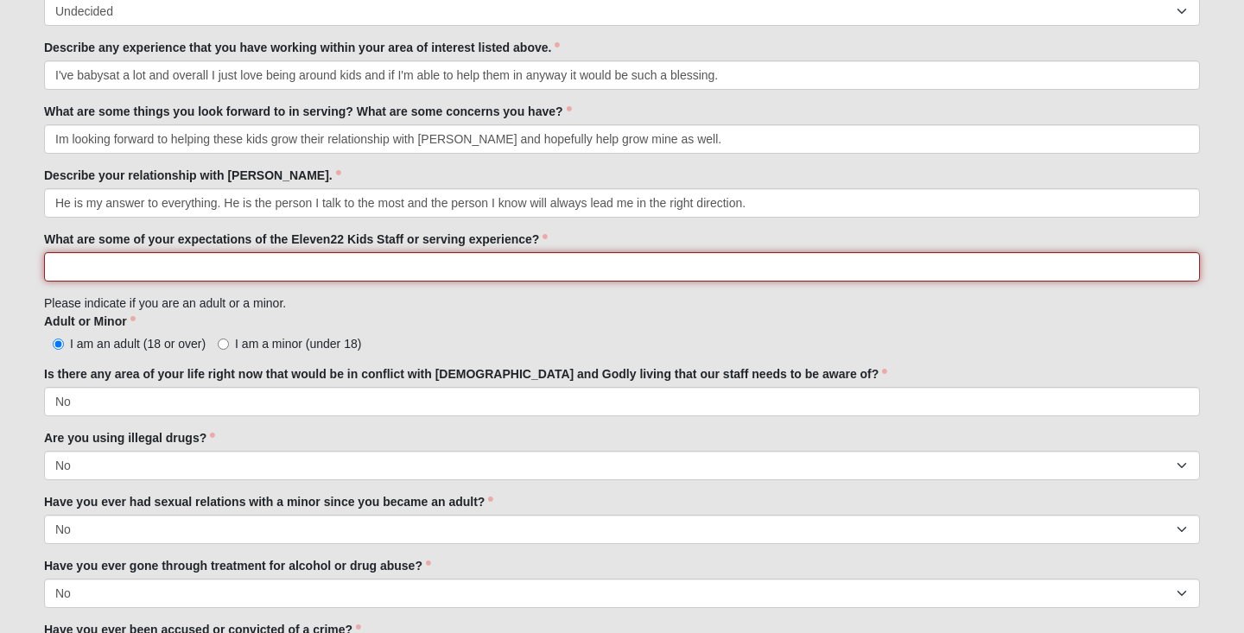
click at [429, 275] on input "What are some of your expectations of the Eleven22 Kids Staff or serving experi…" at bounding box center [622, 266] width 1156 height 29
click at [445, 267] on input "I hope I am able to help provide a safe environment for the kids and help paren…" at bounding box center [622, 266] width 1156 height 29
click at [639, 265] on input "I hope I am able to help provide a safe environment for the kids and help the p…" at bounding box center [622, 266] width 1156 height 29
type input "I hope I am able to help provide a safe environment for the kids and help the p…"
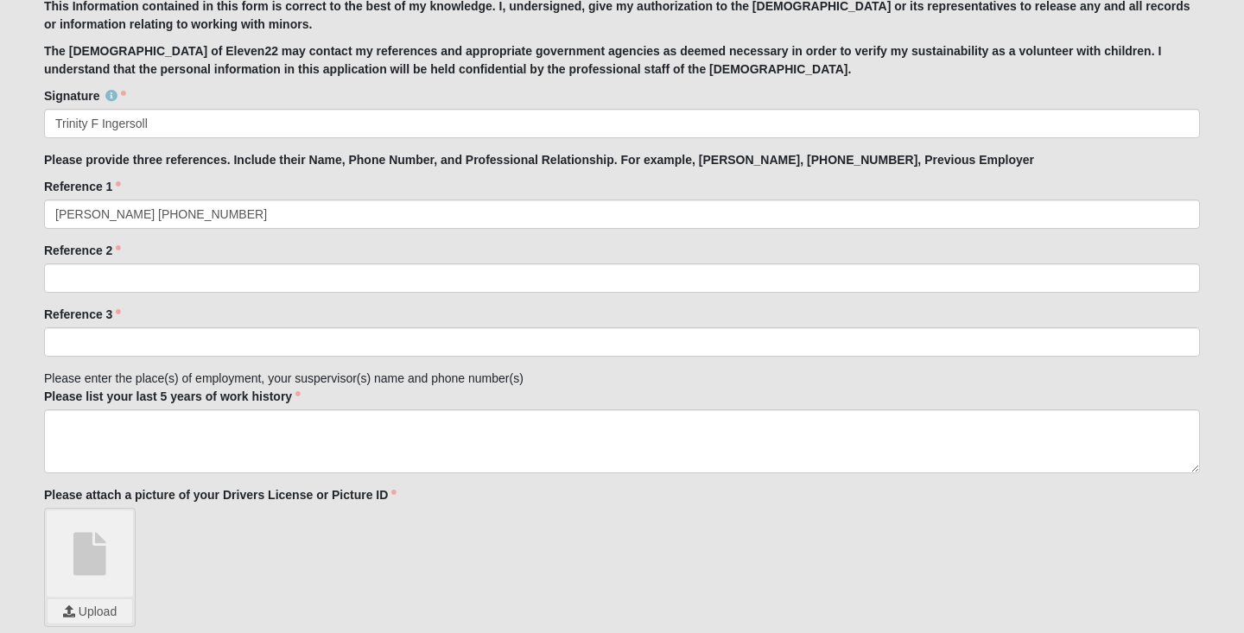
scroll to position [1794, 0]
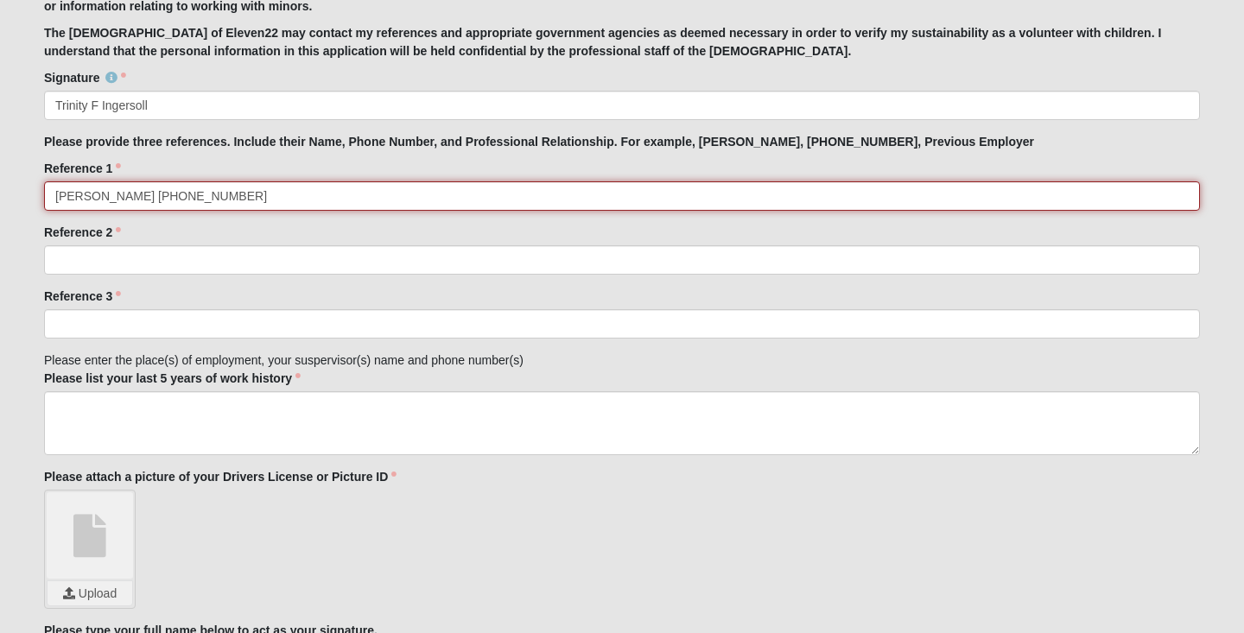
click at [474, 210] on input "[PERSON_NAME] [PHONE_NUMBER]" at bounding box center [622, 195] width 1156 height 29
type input "[PERSON_NAME] [PHONE_NUMBER] Friend from [DEMOGRAPHIC_DATA]"
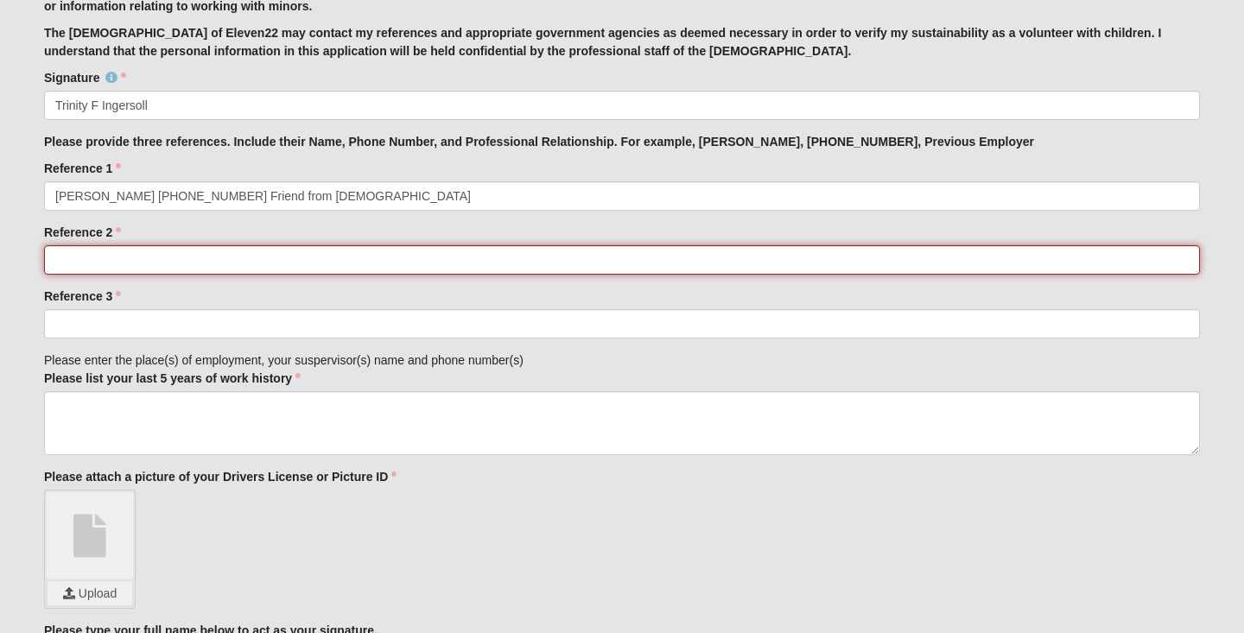
click at [457, 256] on input "Reference 2" at bounding box center [622, 259] width 1156 height 29
type input "[PERSON_NAME]"
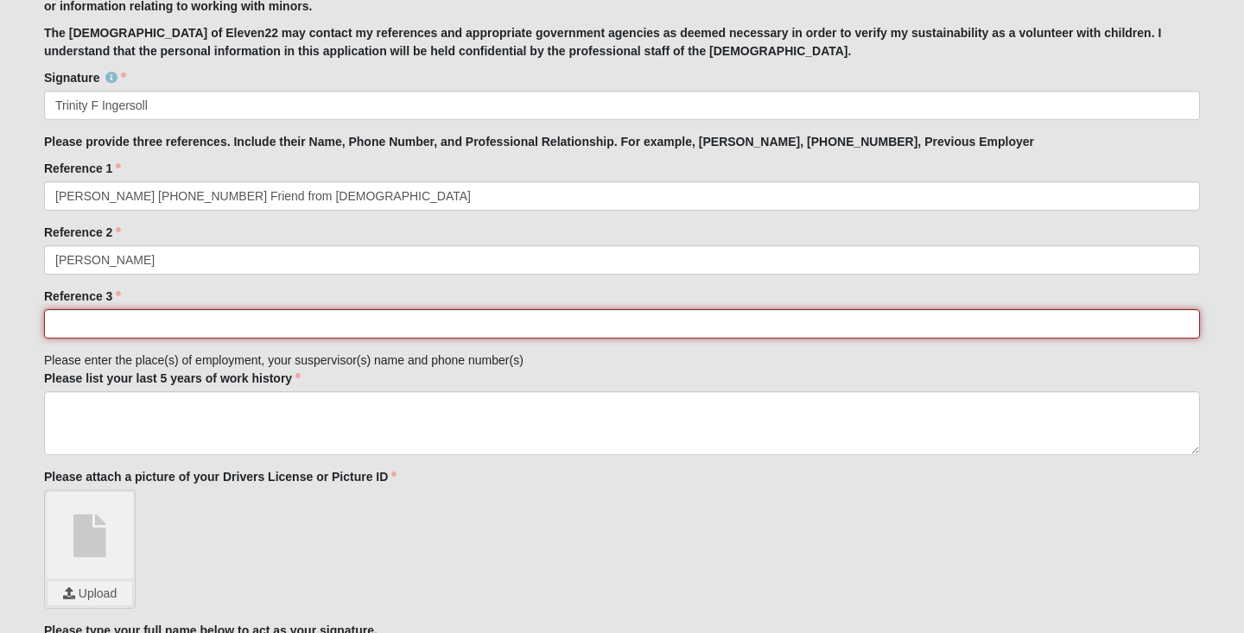
click at [429, 325] on input "Reference 3" at bounding box center [622, 323] width 1156 height 29
type input "[PERSON_NAME] [PHONE_NUMBER] Close friend"
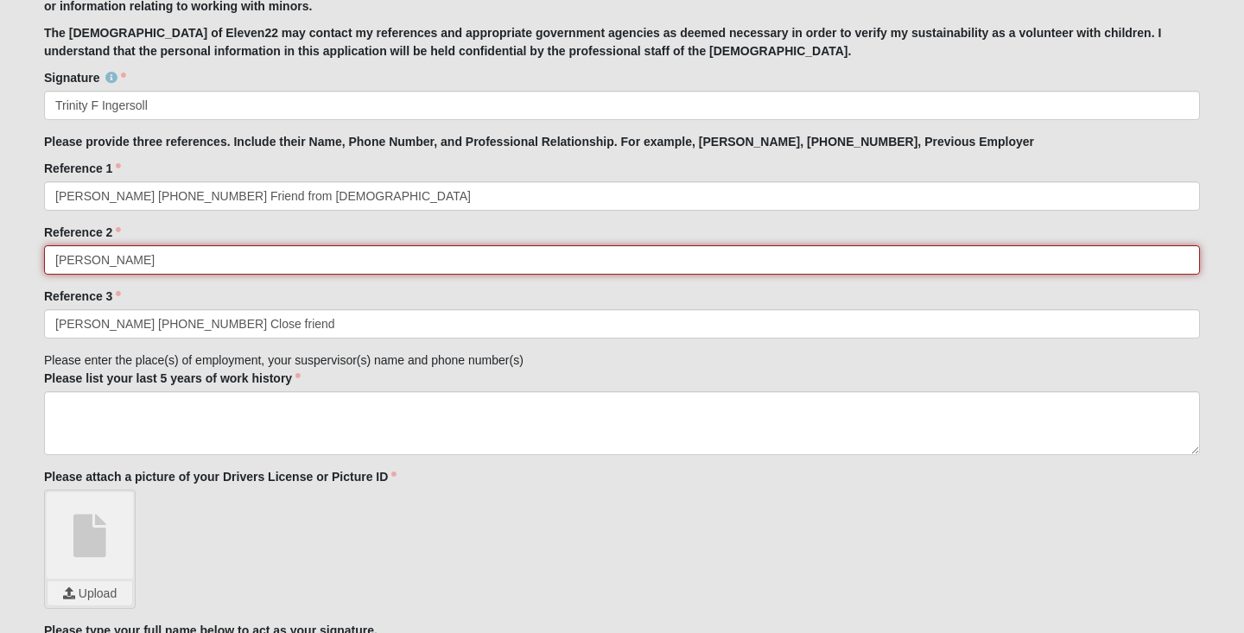
click at [349, 256] on input "[PERSON_NAME]" at bounding box center [622, 259] width 1156 height 29
type input "[PERSON_NAME] [PHONE_NUMBER] Close friend"
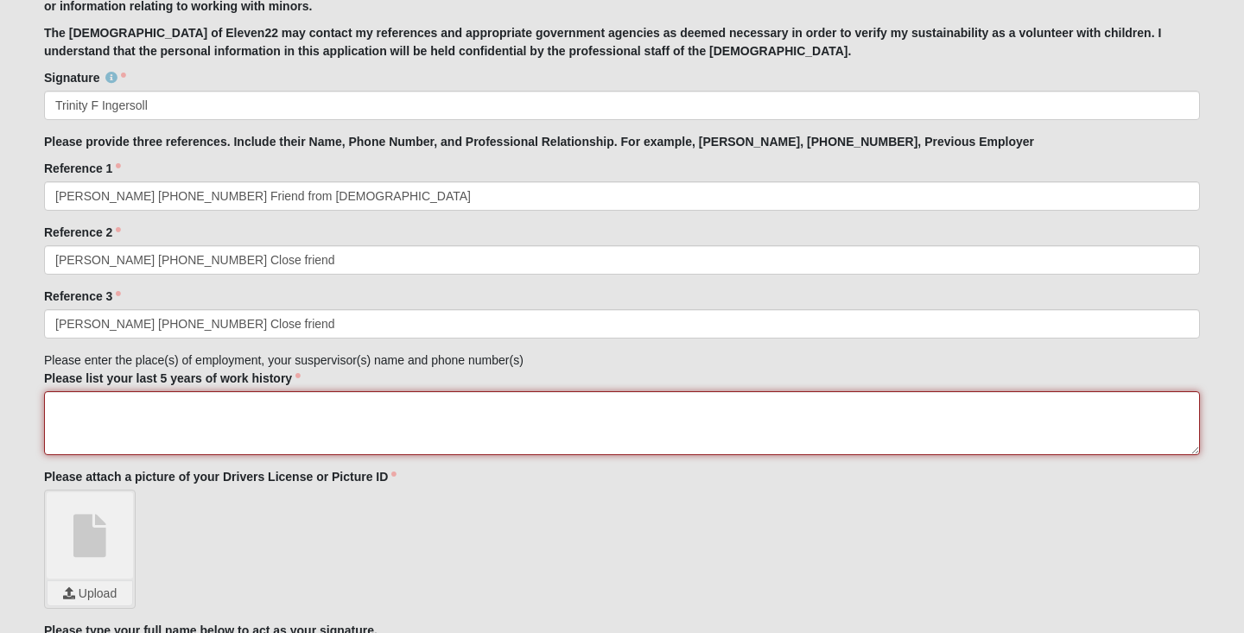
click at [357, 421] on textarea "Please list your last 5 years of work history" at bounding box center [622, 423] width 1156 height 64
click at [490, 432] on textarea "Alltek Seal & Packing [STREET_ADDRESS] [PERSON_NAME] [PHONE_NUMBER]" at bounding box center [622, 423] width 1156 height 64
click at [451, 425] on textarea "Alltek Seal & Packing [STREET_ADDRESS] [PERSON_NAME] [PHONE_NUMBER]" at bounding box center [622, 423] width 1156 height 64
type textarea "Alltek Seal & Packing [STREET_ADDRESS] [PERSON_NAME] [PHONE_NUMBER]"
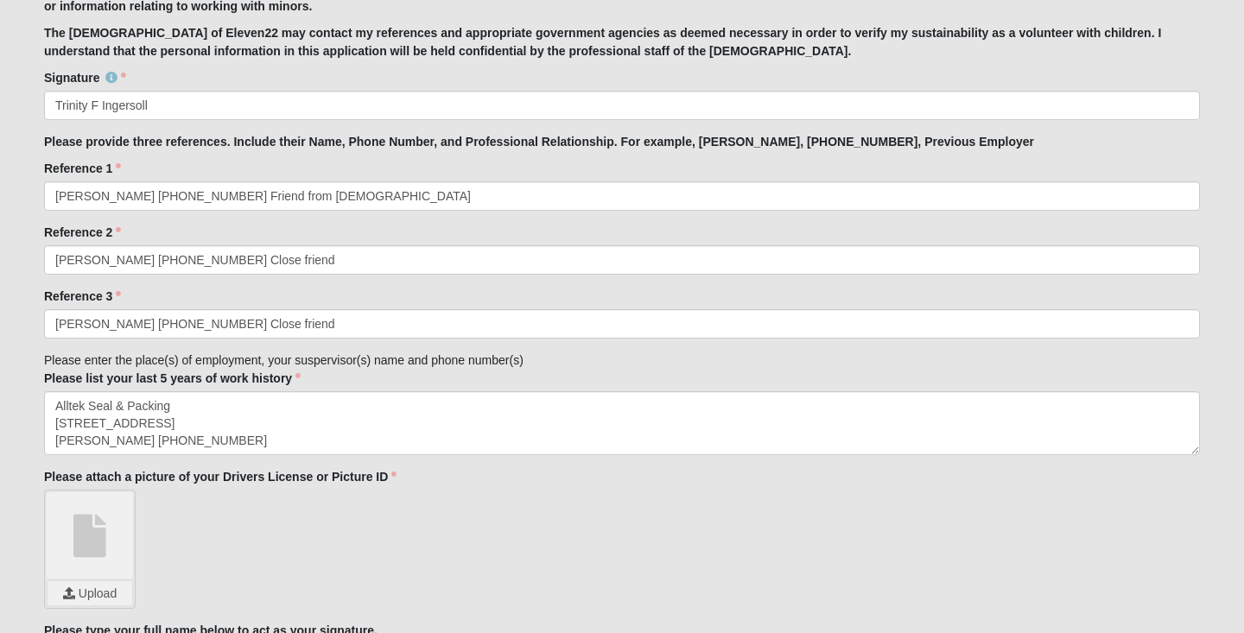
click at [365, 501] on div "Upload" at bounding box center [622, 549] width 1156 height 119
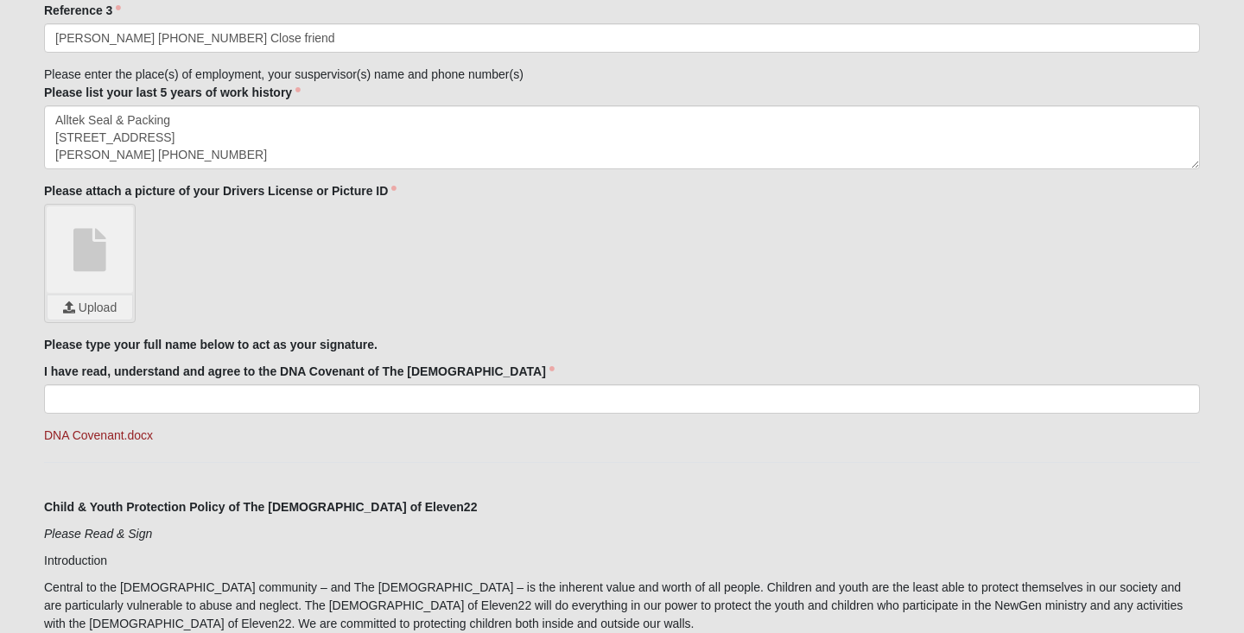
scroll to position [2136, 0]
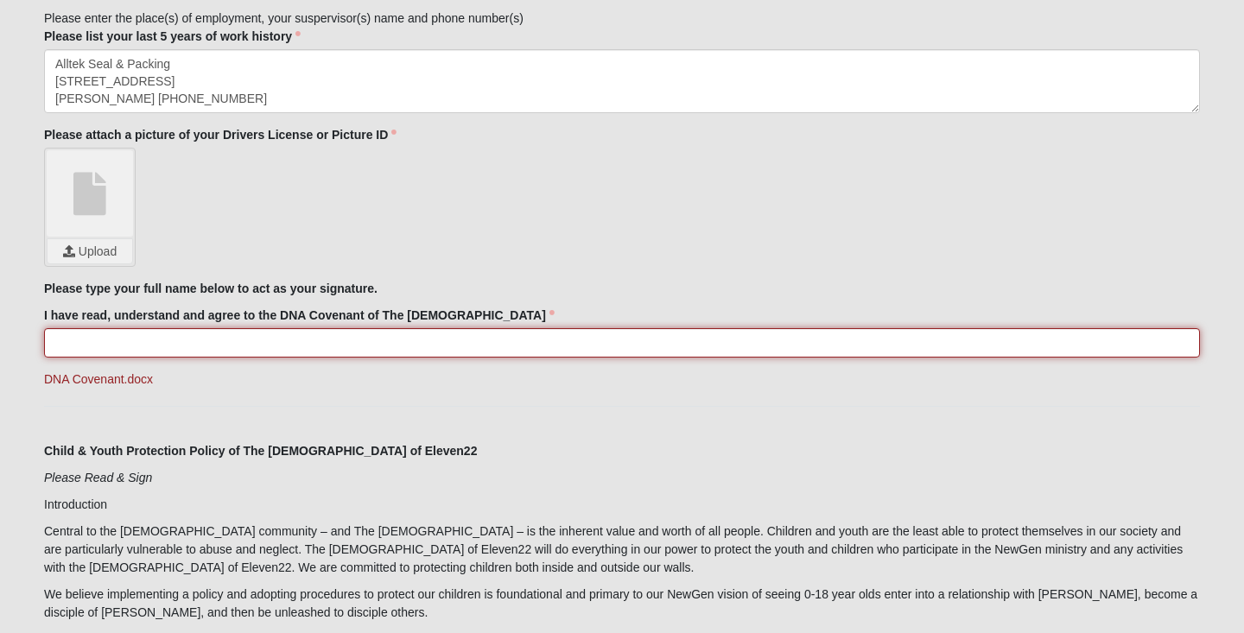
click at [395, 350] on input "I have read, understand and agree to the DNA Covenant of The [DEMOGRAPHIC_DATA]" at bounding box center [622, 342] width 1156 height 29
type input "Trinity F Ingersoll"
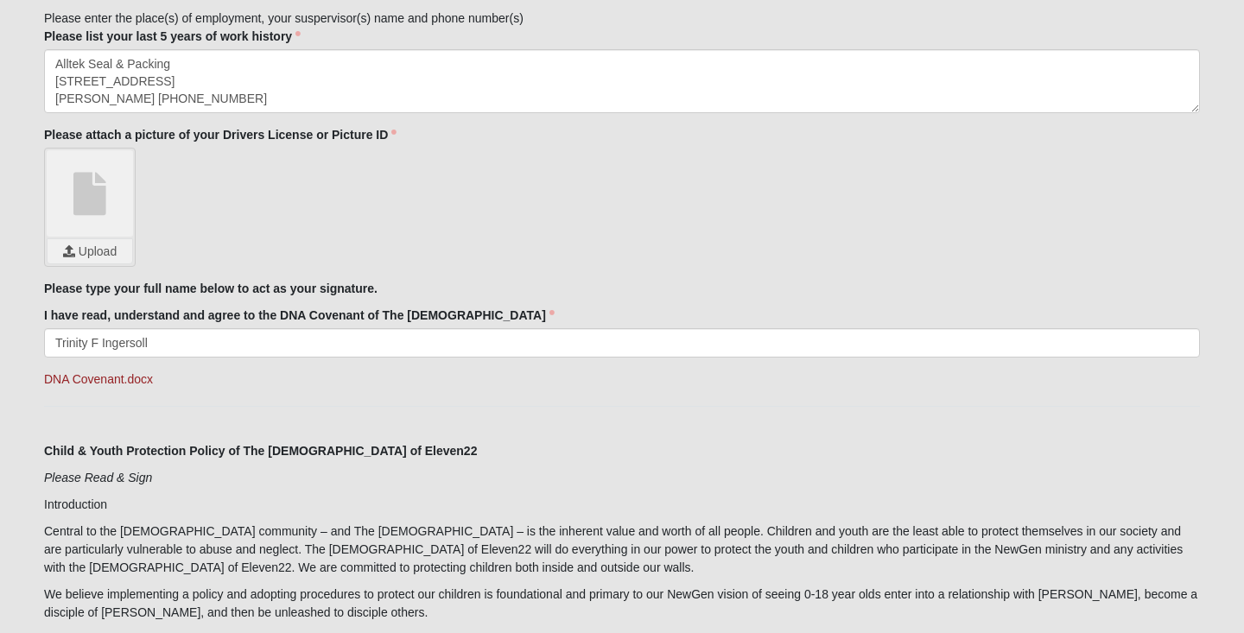
click at [492, 252] on div "Upload" at bounding box center [622, 207] width 1156 height 119
click at [897, 34] on div "Please list your last 5 years of work history Alltek Seal & Packing [STREET_ADD…" at bounding box center [622, 71] width 1156 height 86
click at [882, 200] on div "Upload" at bounding box center [622, 207] width 1156 height 119
click at [102, 250] on input "file" at bounding box center [90, 251] width 85 height 24
click at [454, 406] on hr at bounding box center [622, 406] width 1156 height 1
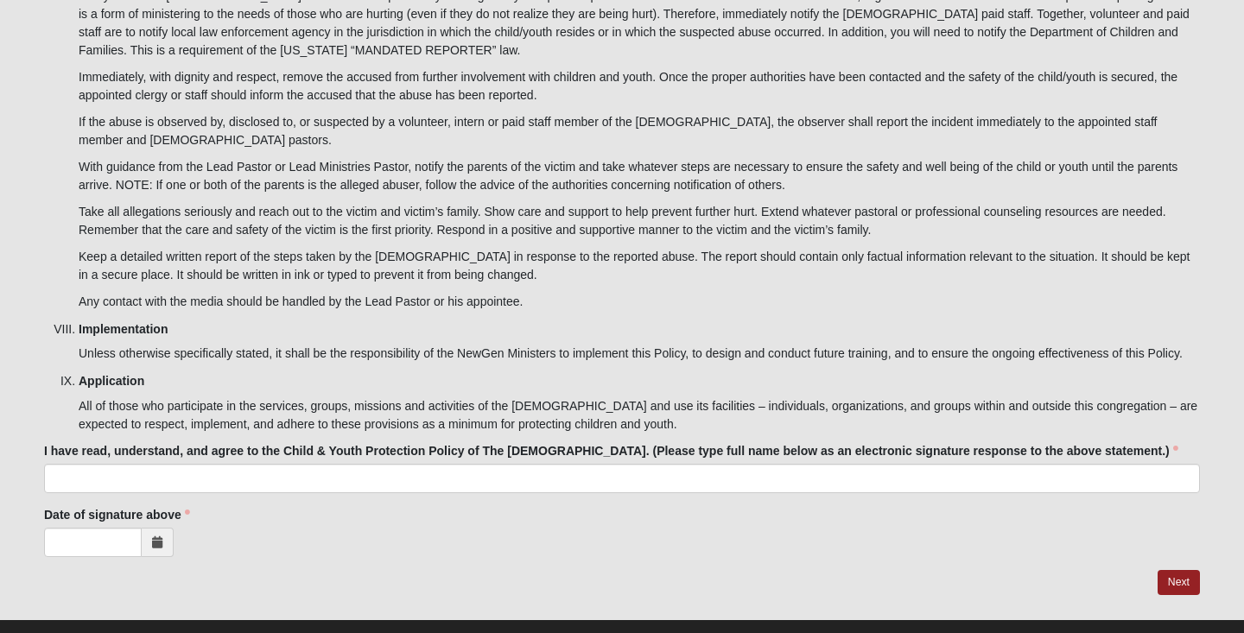
scroll to position [5652, 0]
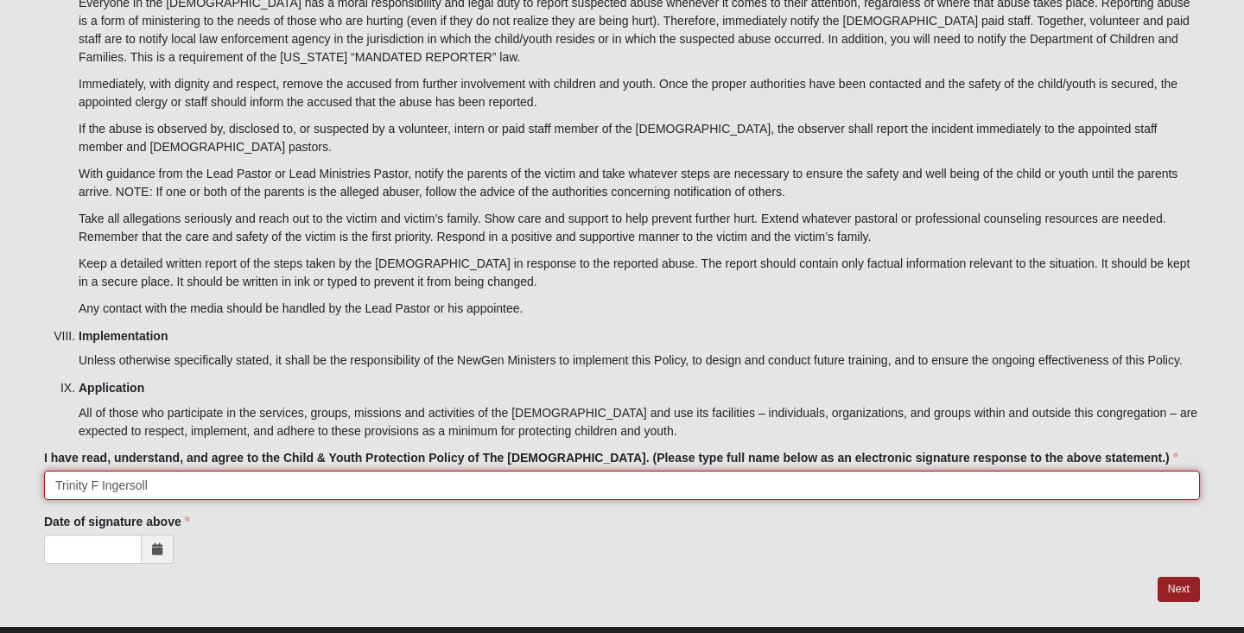
type input "Trinity F Ingersoll"
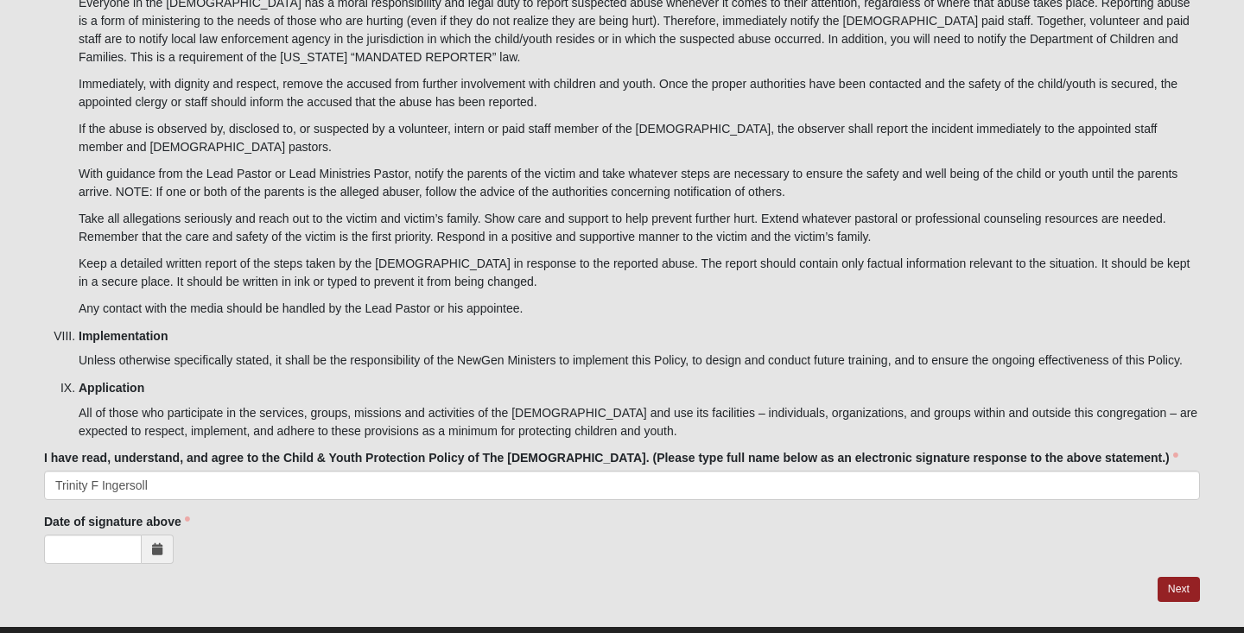
click at [489, 535] on div at bounding box center [622, 549] width 1156 height 29
click at [93, 535] on input "Date of signature above" at bounding box center [93, 549] width 98 height 29
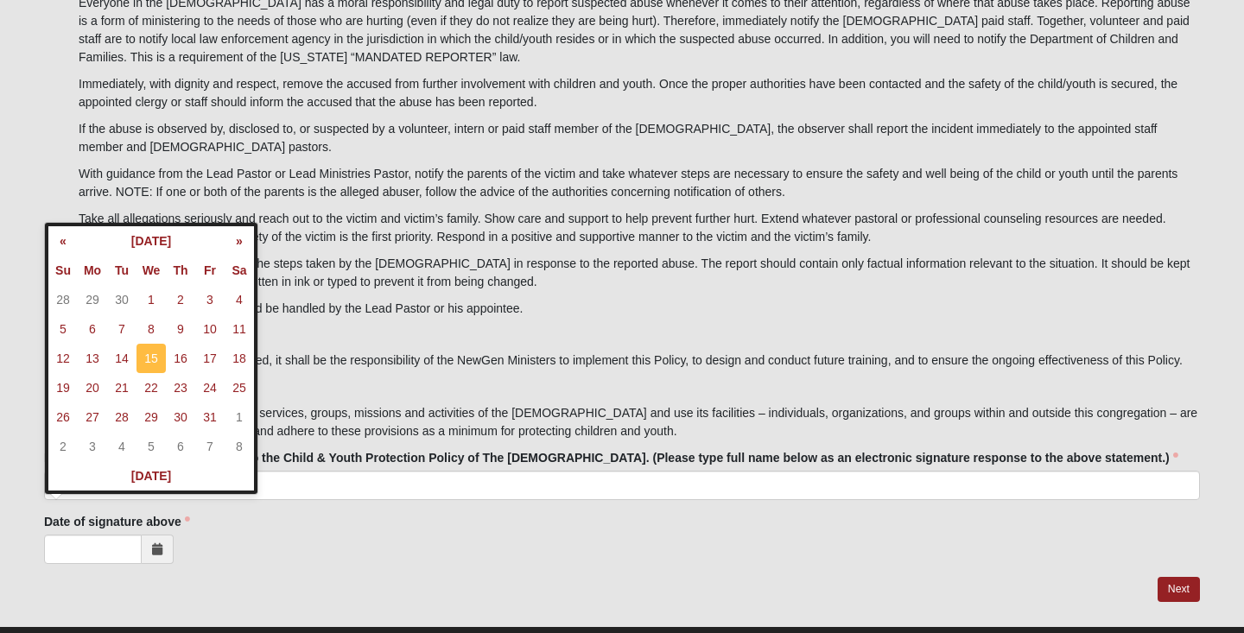
click at [149, 367] on td "15" at bounding box center [150, 358] width 29 height 29
type input "[DATE]"
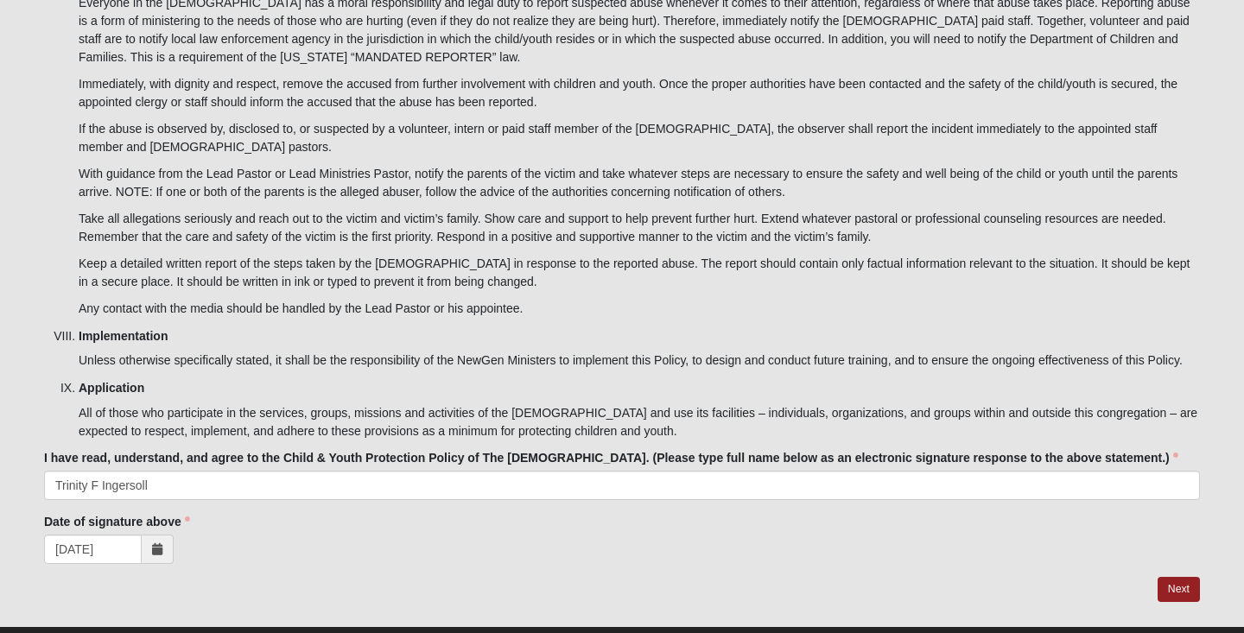
click at [267, 535] on div "[DATE]" at bounding box center [622, 549] width 1156 height 29
click at [1169, 577] on link "Next" at bounding box center [1179, 589] width 42 height 25
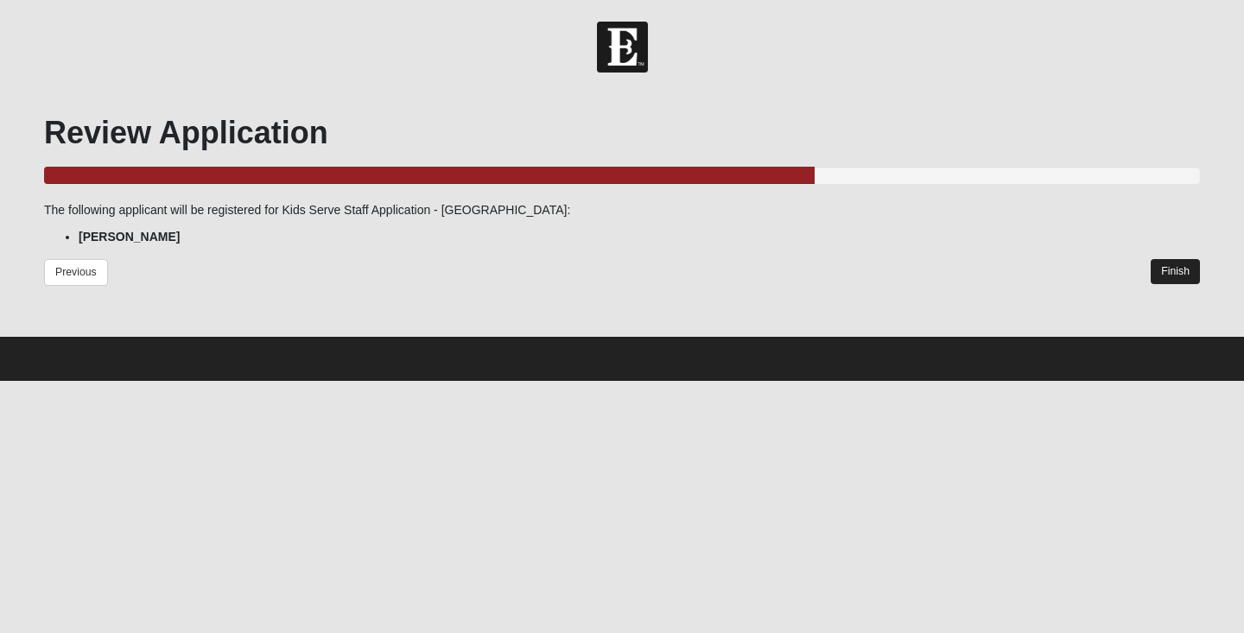
click at [1168, 272] on link "Finish" at bounding box center [1175, 271] width 49 height 25
